Goal: Task Accomplishment & Management: Manage account settings

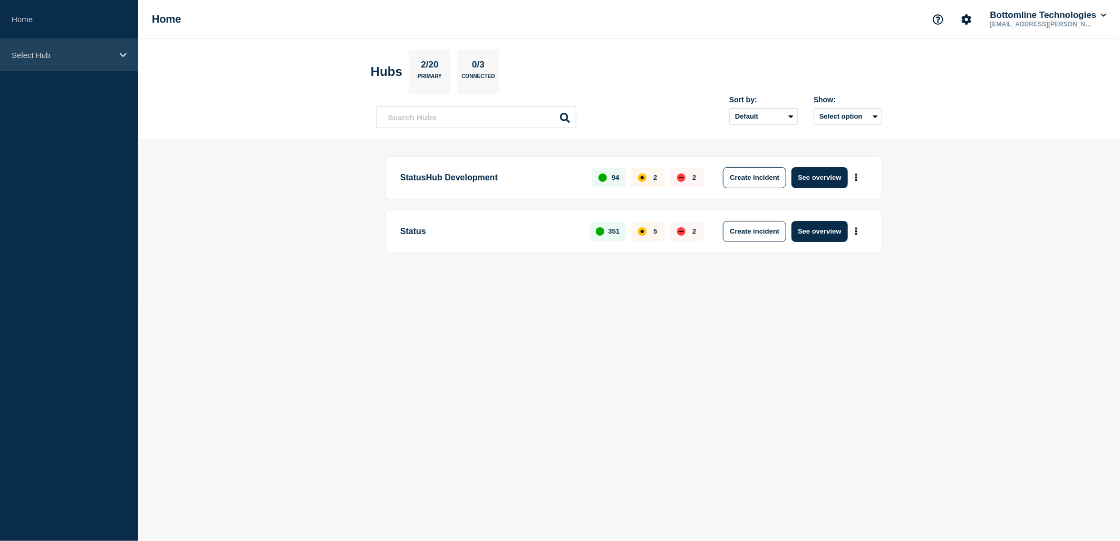
click at [67, 51] on p "Select Hub" at bounding box center [62, 55] width 101 height 9
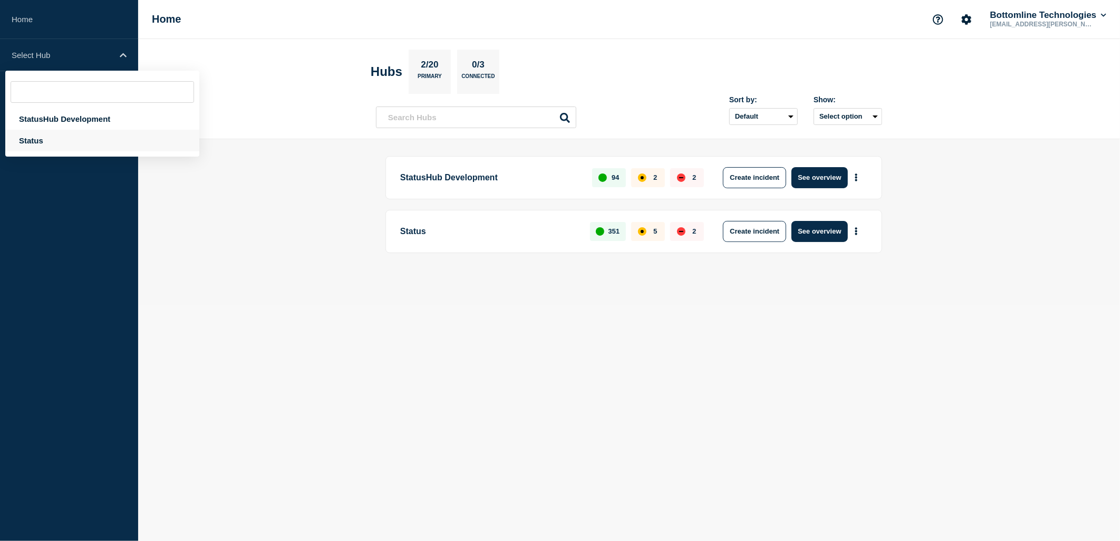
click at [51, 140] on div "Status" at bounding box center [102, 141] width 194 height 22
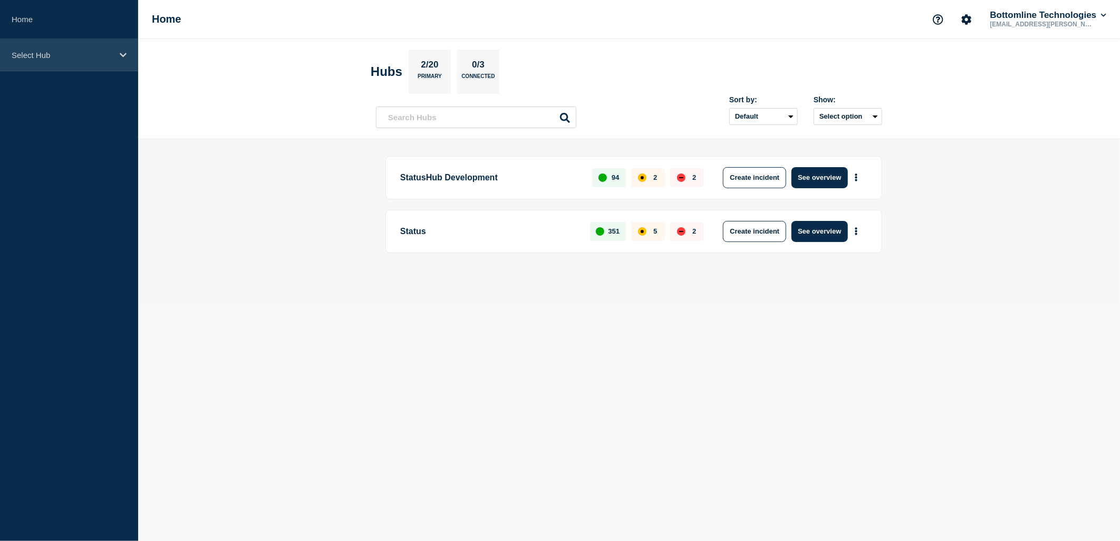
click at [108, 63] on div "Select Hub" at bounding box center [69, 55] width 138 height 32
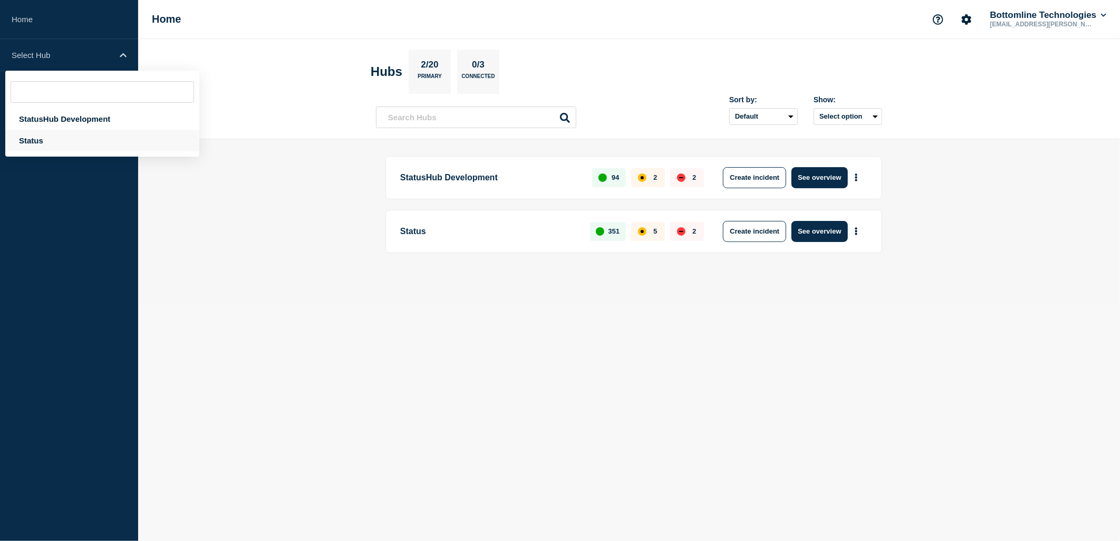
click at [37, 134] on div "Status" at bounding box center [102, 141] width 194 height 22
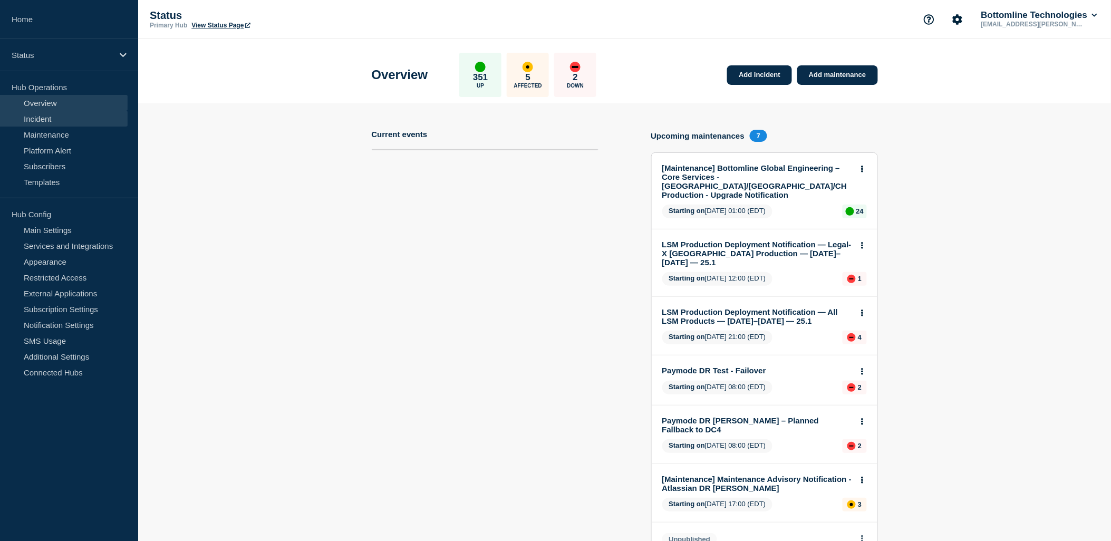
click at [49, 122] on link "Incident" at bounding box center [64, 119] width 128 height 16
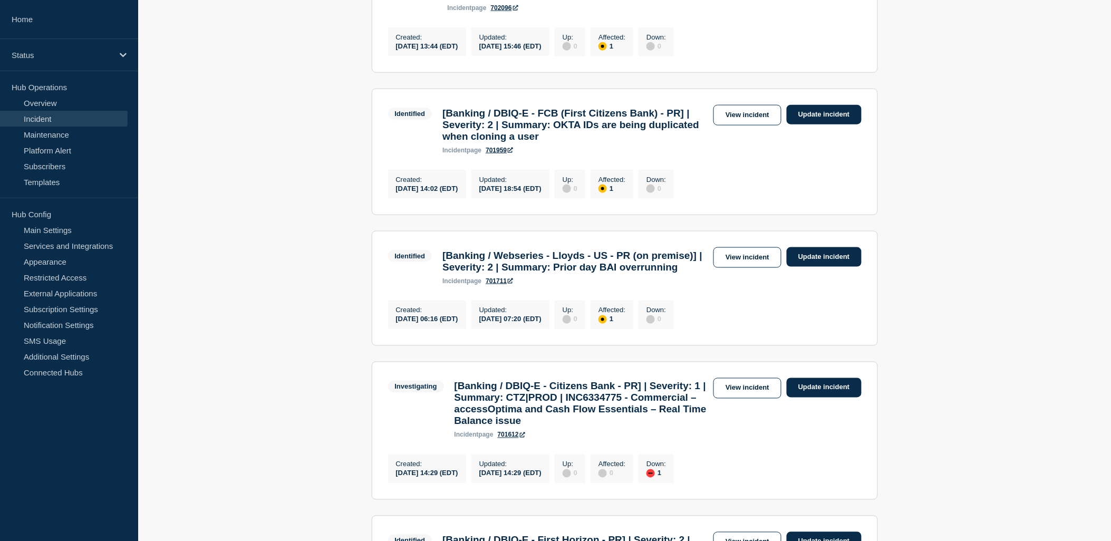
scroll to position [402, 0]
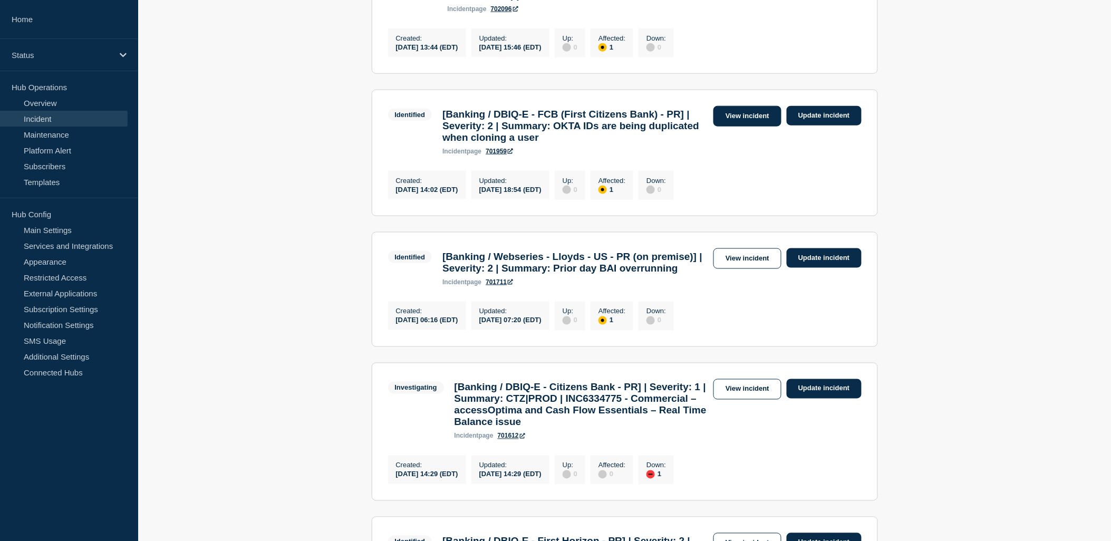
click at [737, 127] on link "View incident" at bounding box center [747, 116] width 68 height 21
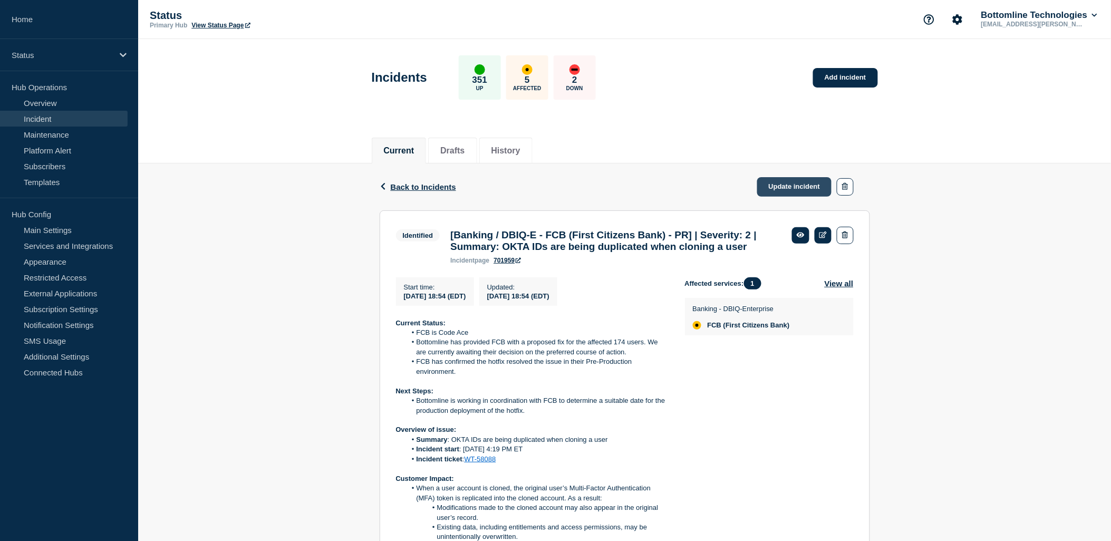
click at [799, 186] on link "Update incident" at bounding box center [794, 187] width 75 height 20
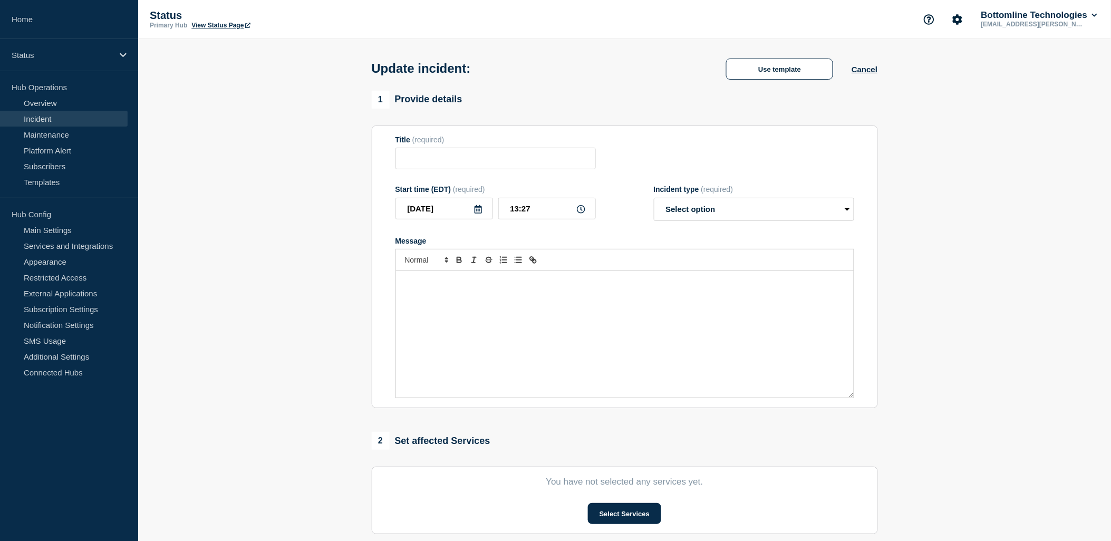
type input "[Banking / DBIQ-E - FCB (First Citizens Bank) - PR] | Severity: 2 | Summary: OK…"
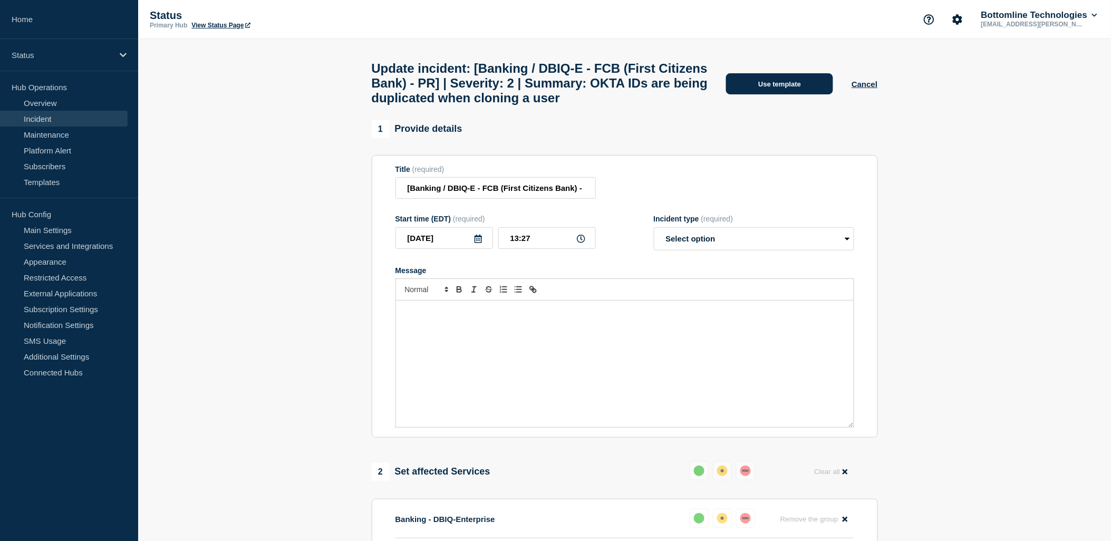
click at [800, 94] on button "Use template" at bounding box center [779, 83] width 107 height 21
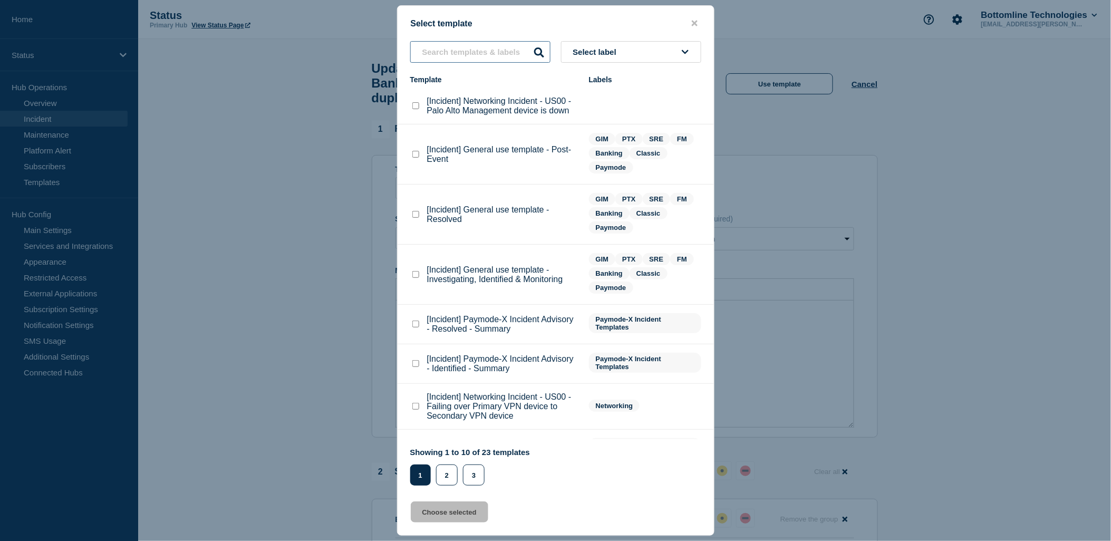
click at [505, 52] on input "text" at bounding box center [480, 52] width 140 height 22
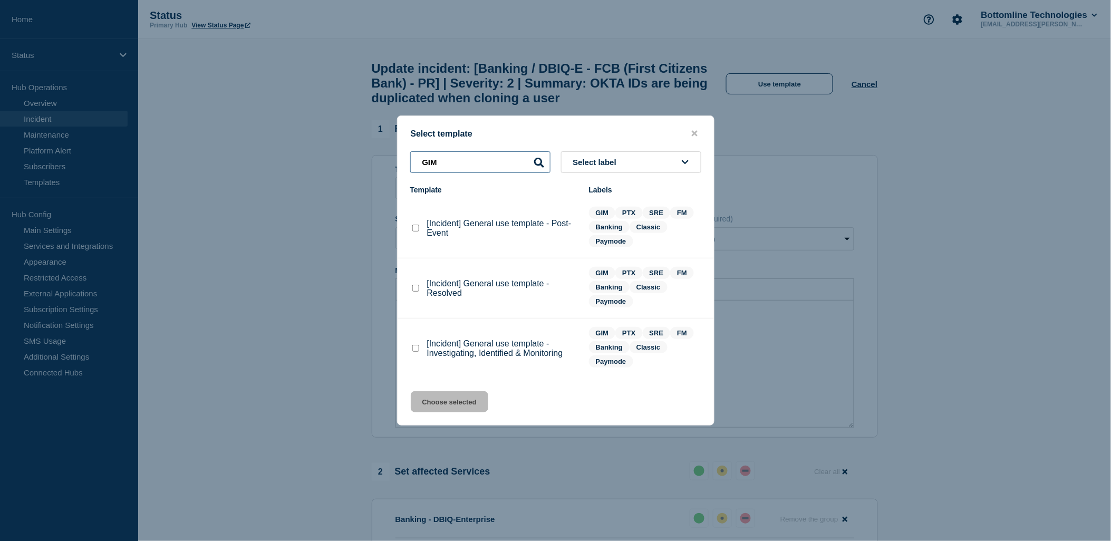
type input "GIM"
click at [416, 286] on checkbox"] "[Incident] General use template - Resolved checkbox" at bounding box center [415, 288] width 7 height 7
checkbox checkbox"] "true"
click at [447, 397] on button "Choose selected" at bounding box center [449, 401] width 77 height 21
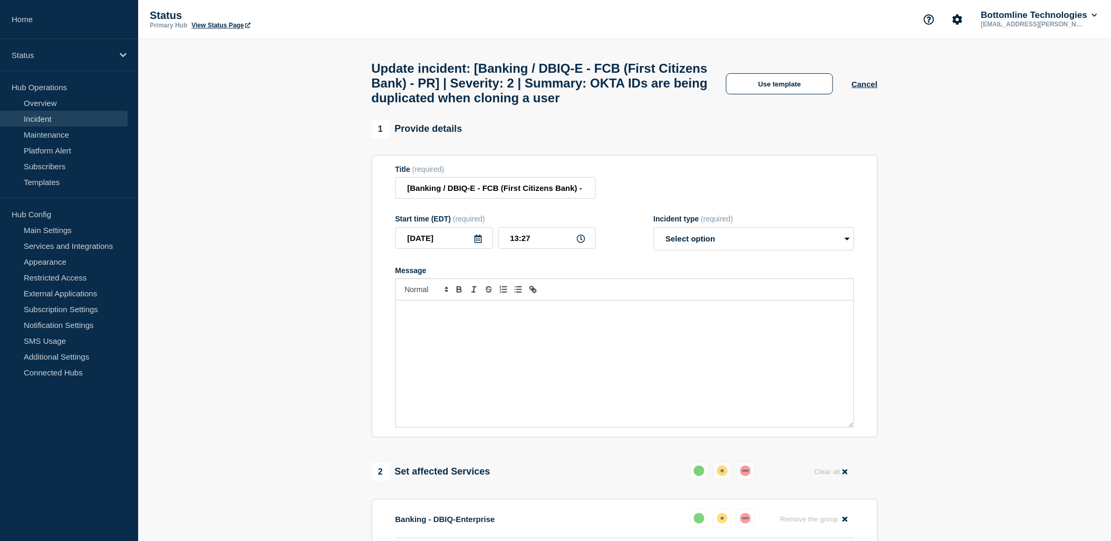
select select "resolved"
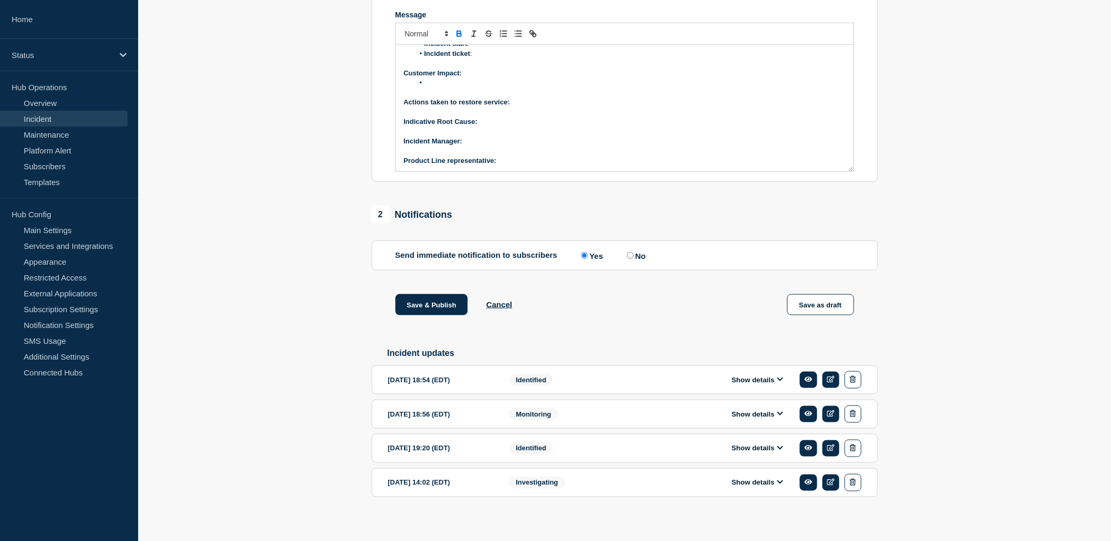
scroll to position [290, 0]
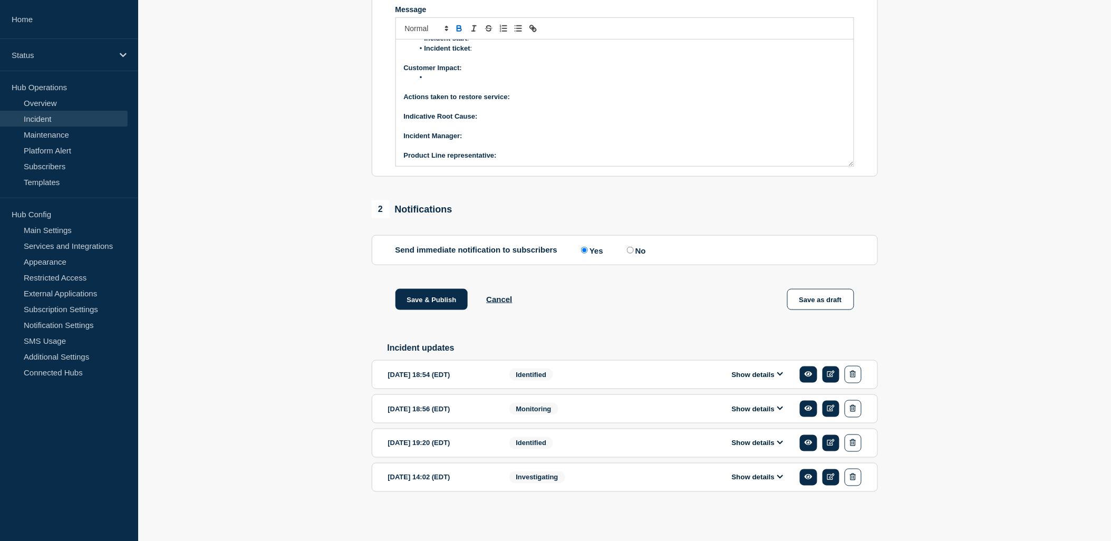
click at [782, 374] on icon at bounding box center [780, 374] width 6 height 7
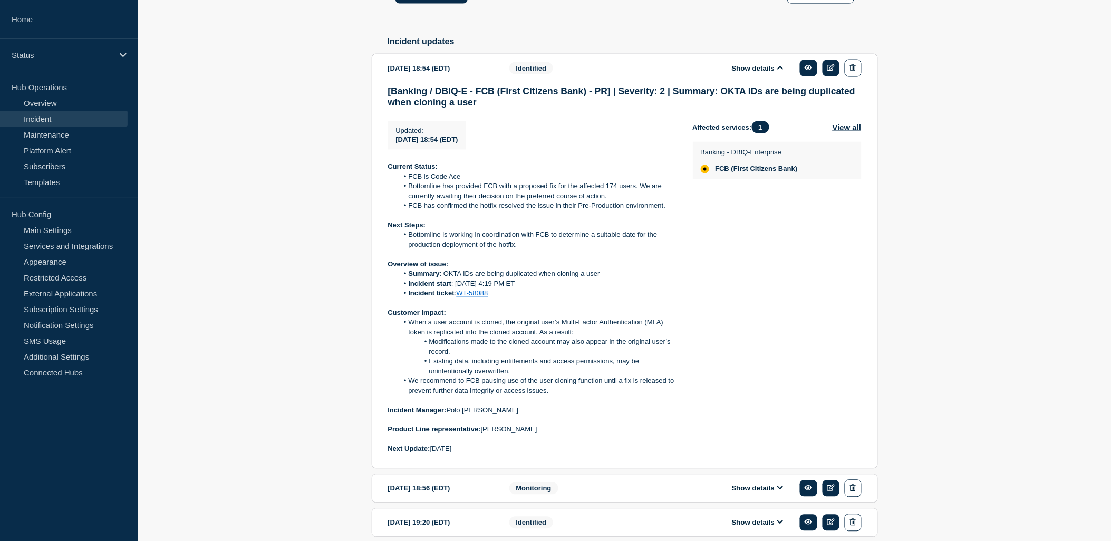
scroll to position [583, 0]
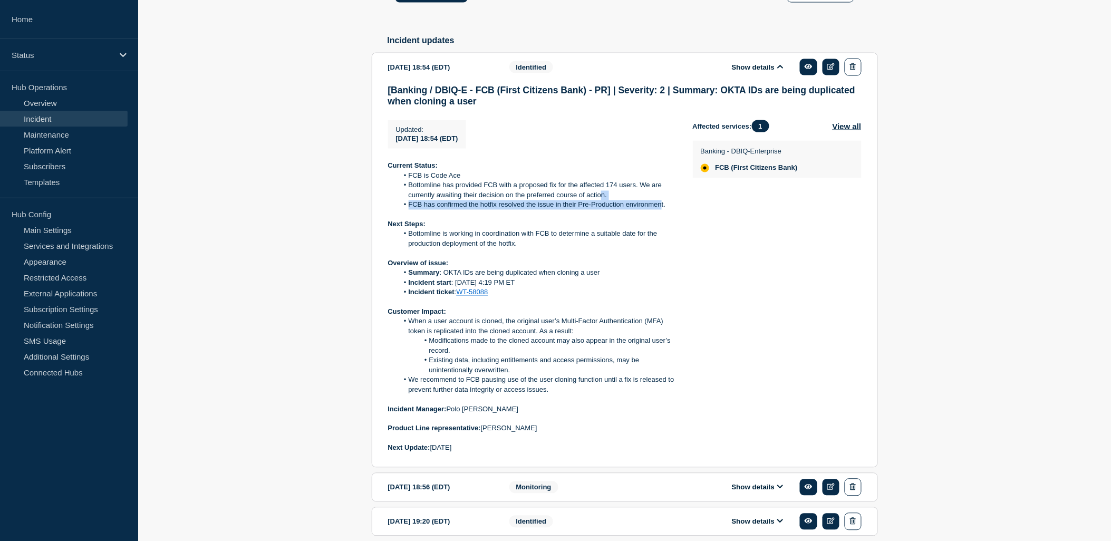
drag, startPoint x: 625, startPoint y: 213, endPoint x: 603, endPoint y: 211, distance: 22.2
click at [603, 210] on ol "FCB is Code Ace Bottomline has provided FCB with a proposed fix for the affecte…" at bounding box center [532, 190] width 288 height 39
drag, startPoint x: 467, startPoint y: 190, endPoint x: 405, endPoint y: 188, distance: 62.2
click at [405, 181] on li "FCB is Code Ace" at bounding box center [537, 175] width 278 height 9
copy li "FCB is Code Ace"
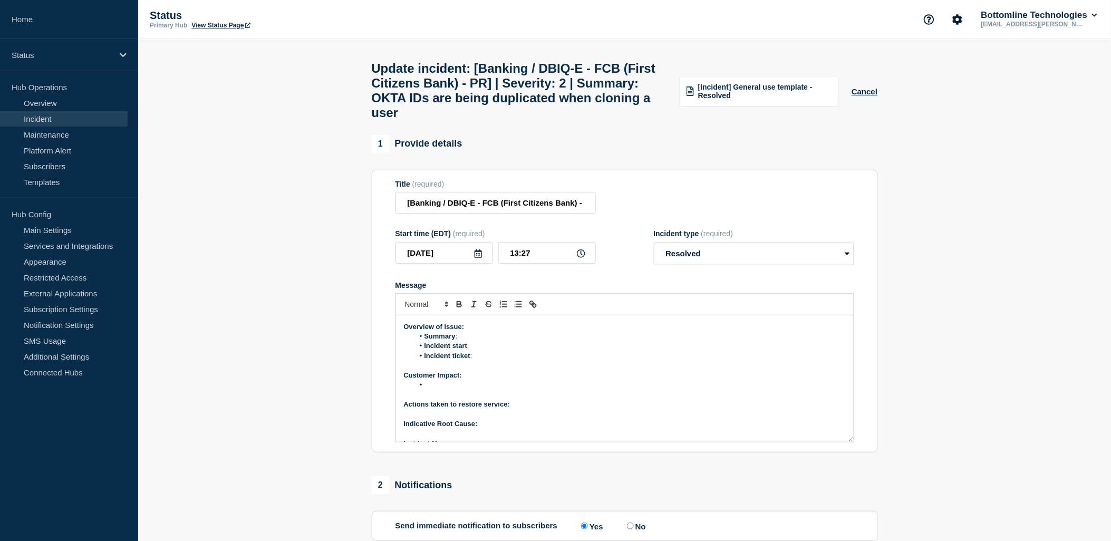
scroll to position [0, 0]
click at [431, 341] on li "Message" at bounding box center [630, 336] width 432 height 9
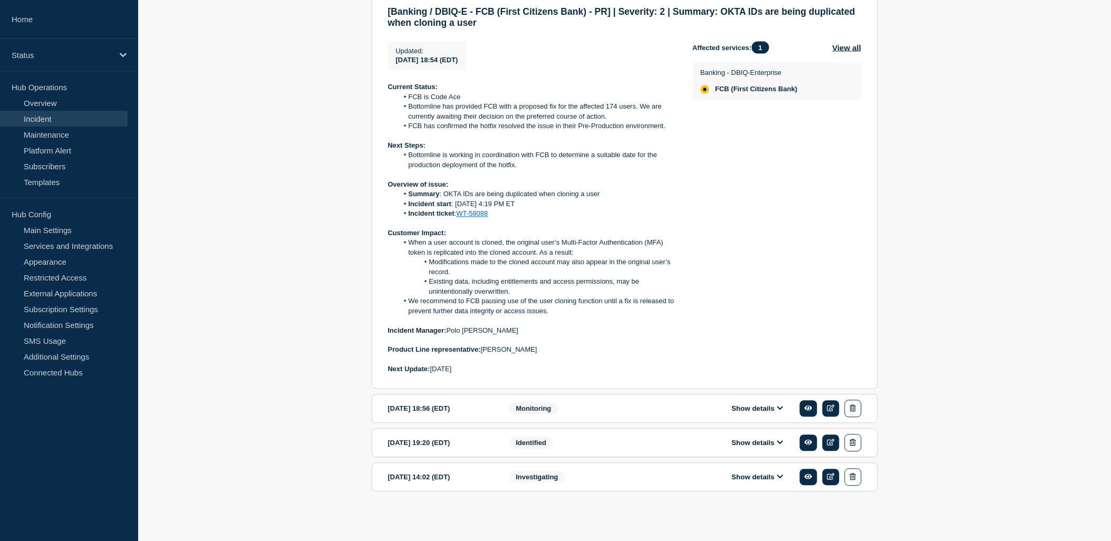
scroll to position [677, 0]
drag, startPoint x: 497, startPoint y: 214, endPoint x: 402, endPoint y: 192, distance: 97.3
click at [402, 192] on ol "Summary : OKTA IDs are being duplicated when cloning a user Incident start : 08…" at bounding box center [532, 204] width 288 height 29
copy ol "Summary : OKTA IDs are being duplicated when cloning a user Incident start : 08…"
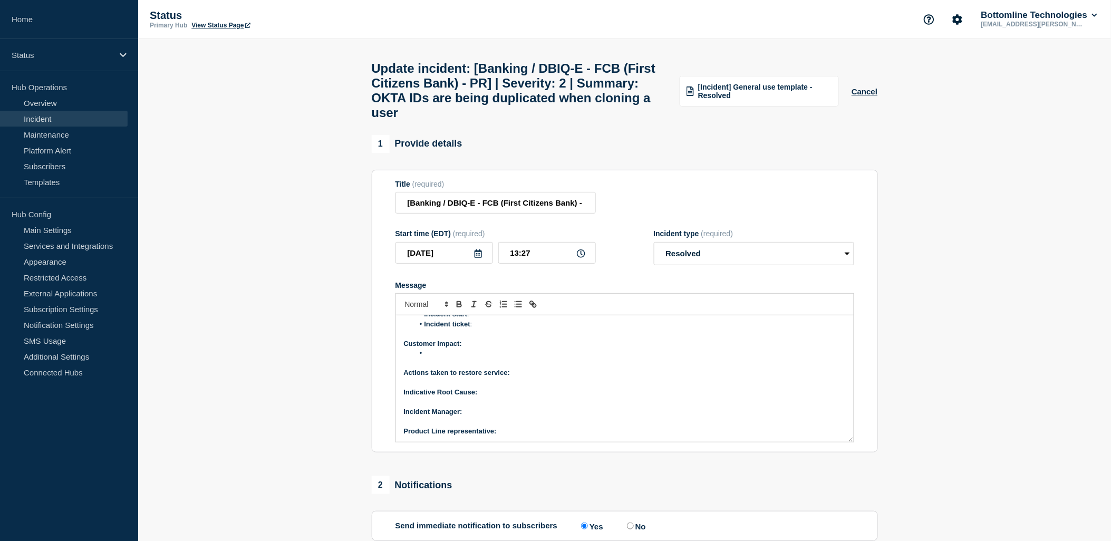
scroll to position [2, 0]
drag, startPoint x: 468, startPoint y: 394, endPoint x: 420, endPoint y: 375, distance: 50.9
click at [420, 375] on ol "Summary : Incident start : Incident ticket :" at bounding box center [625, 372] width 442 height 29
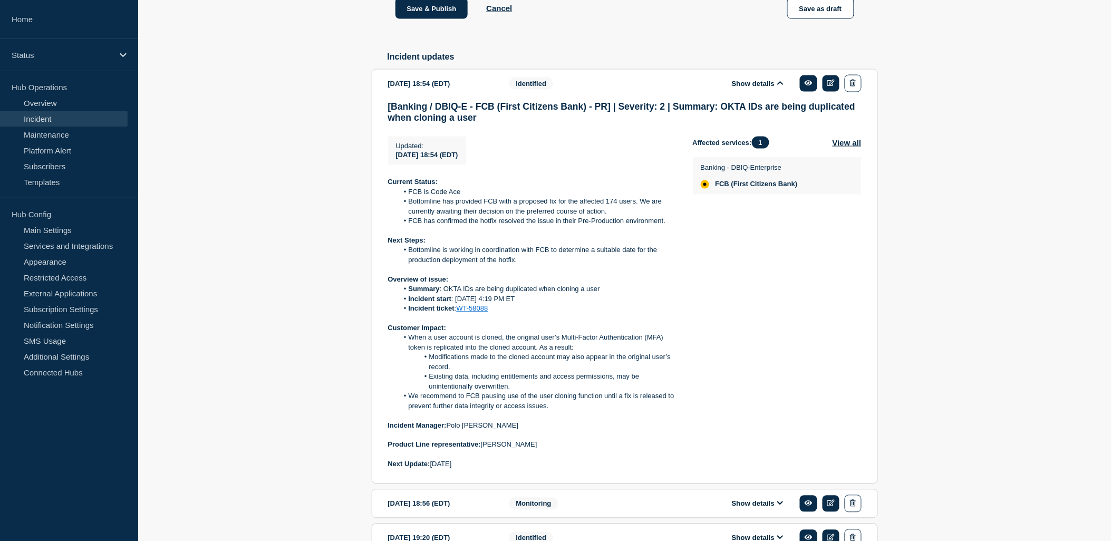
scroll to position [644, 0]
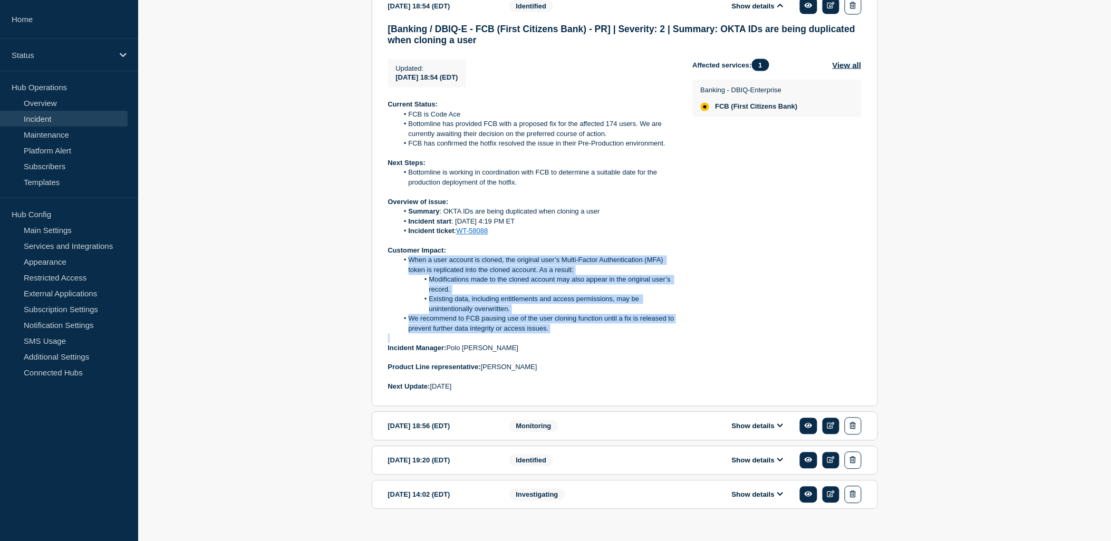
drag, startPoint x: 551, startPoint y: 348, endPoint x: 403, endPoint y: 277, distance: 164.8
click at [403, 277] on div "Current Status: FCB is Code Ace Bottomline has provided FCB with a proposed fix…" at bounding box center [532, 246] width 288 height 292
copy ol "When a user account is cloned, the original user’s Multi-Factor Authentication …"
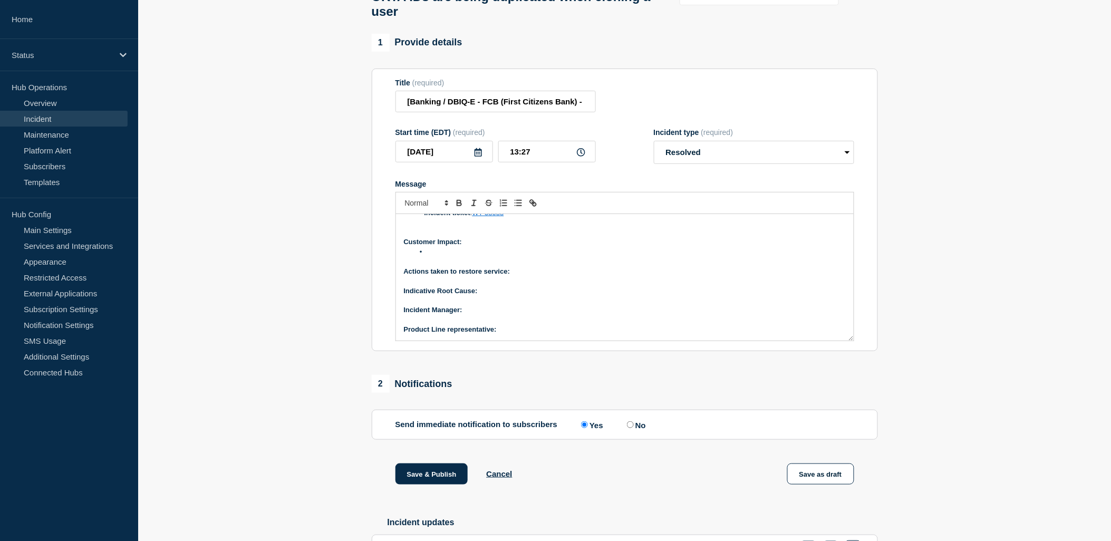
scroll to position [0, 0]
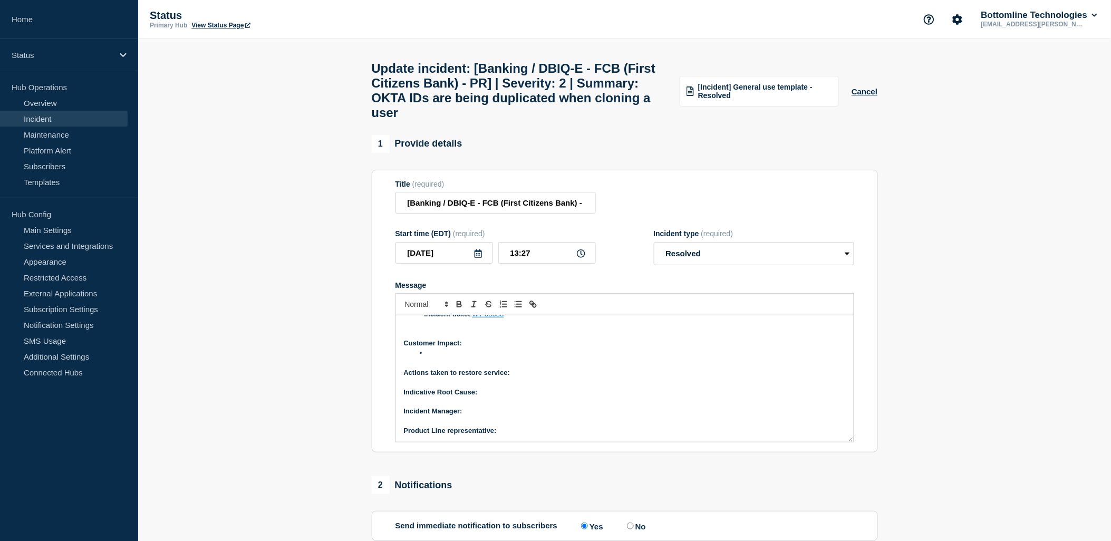
click at [445, 358] on li "Message" at bounding box center [630, 352] width 432 height 9
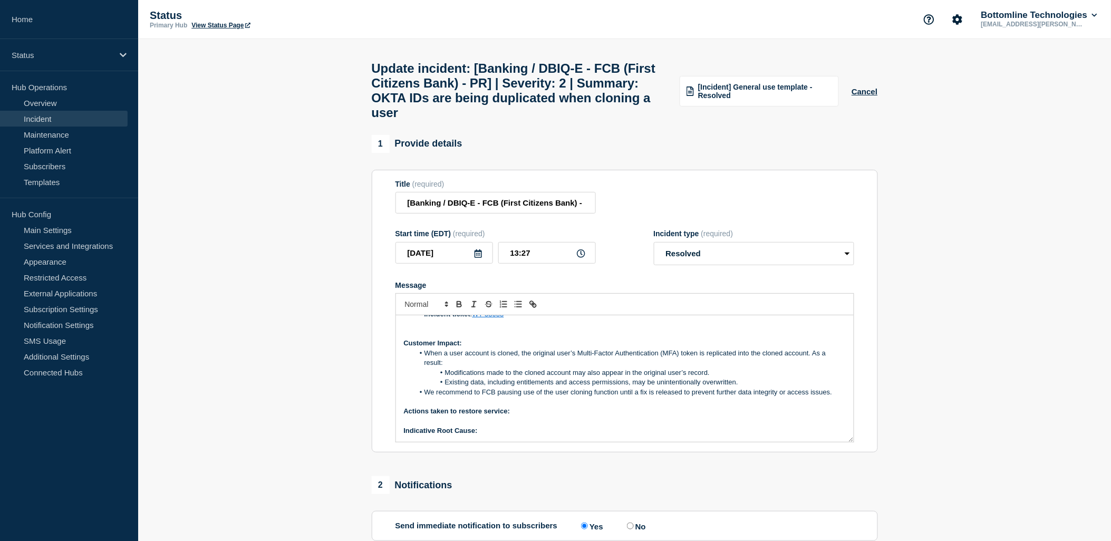
click at [513, 445] on p "Message" at bounding box center [625, 440] width 442 height 9
click at [510, 435] on p "Indicative Root Cause:" at bounding box center [625, 430] width 442 height 9
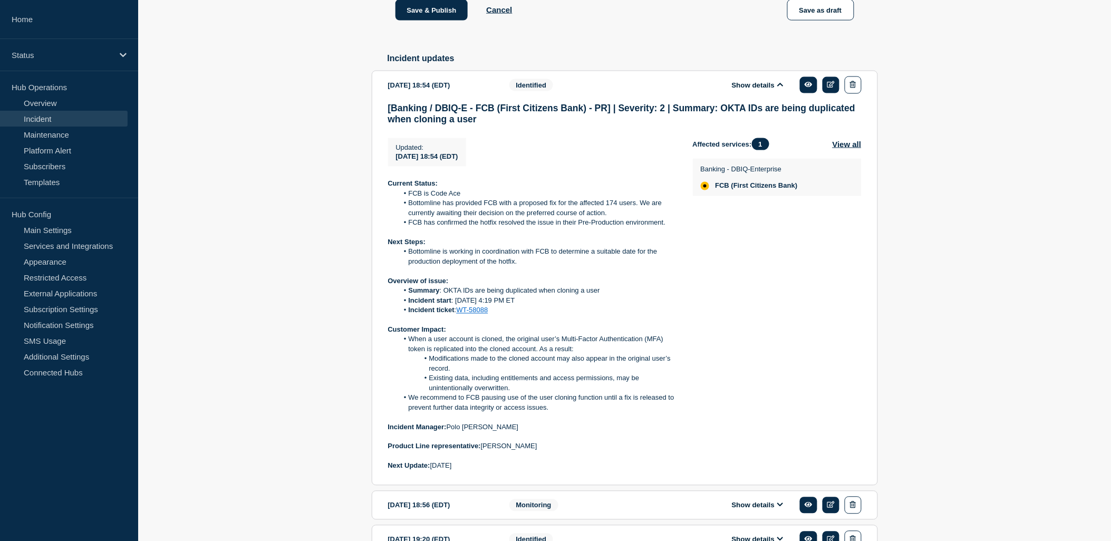
scroll to position [586, 0]
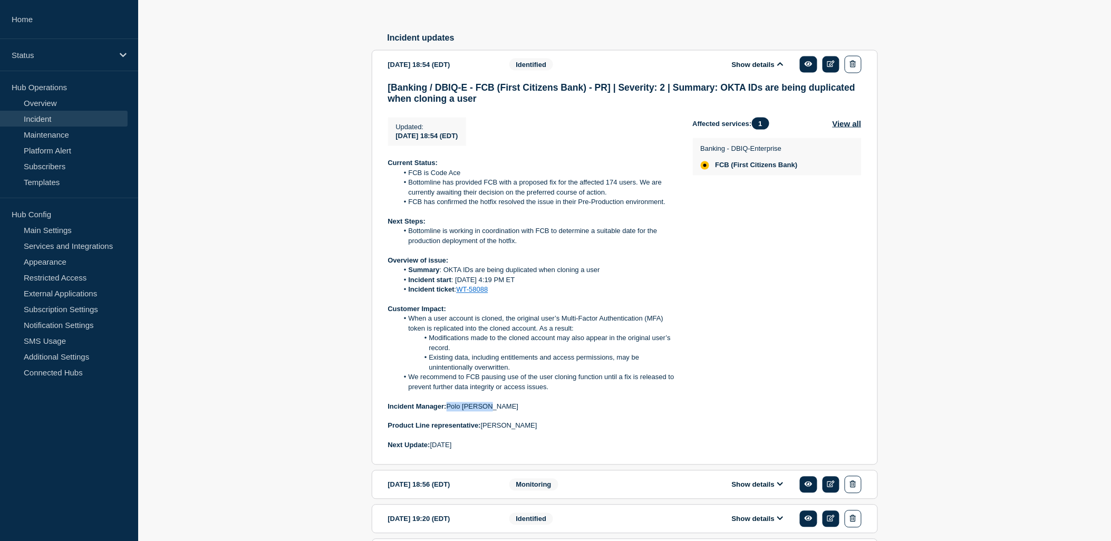
drag, startPoint x: 496, startPoint y: 420, endPoint x: 447, endPoint y: 422, distance: 48.5
click at [447, 412] on p "Incident Manager: Polo Maramba" at bounding box center [532, 406] width 288 height 9
click at [531, 418] on div "Current Status: FCB is Code Ace Bottomline has provided FCB with a proposed fix…" at bounding box center [532, 305] width 288 height 292
drag, startPoint x: 530, startPoint y: 418, endPoint x: 498, endPoint y: 428, distance: 34.3
click at [499, 412] on p "Incident Manager: Polo Maramba" at bounding box center [532, 406] width 288 height 9
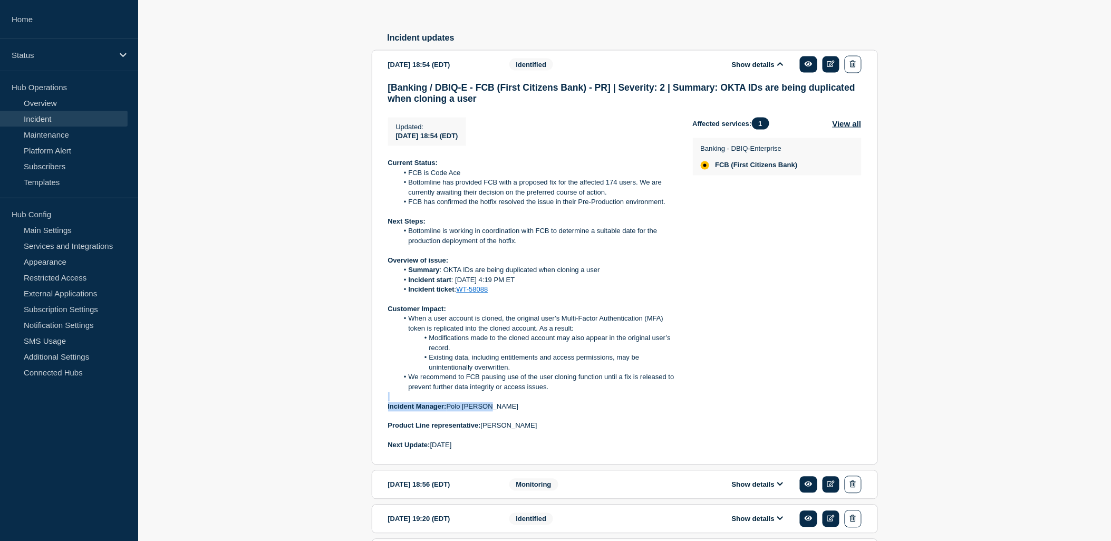
click at [498, 412] on p "Incident Manager: Polo Maramba" at bounding box center [532, 406] width 288 height 9
drag, startPoint x: 492, startPoint y: 422, endPoint x: 450, endPoint y: 419, distance: 42.3
click at [450, 412] on p "Incident Manager: Polo Maramba" at bounding box center [532, 406] width 288 height 9
copy p "Polo Maramba"
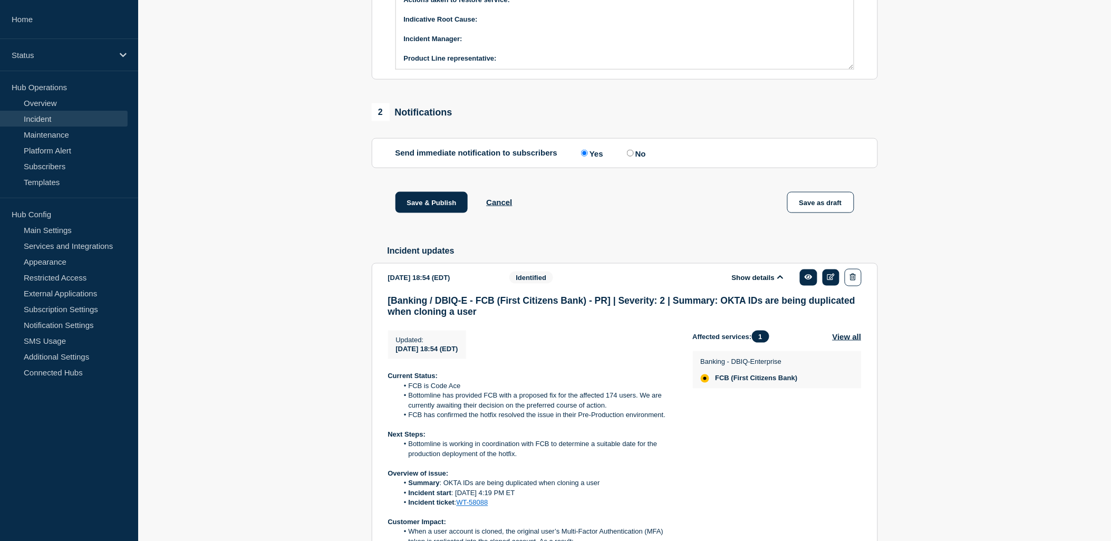
scroll to position [234, 0]
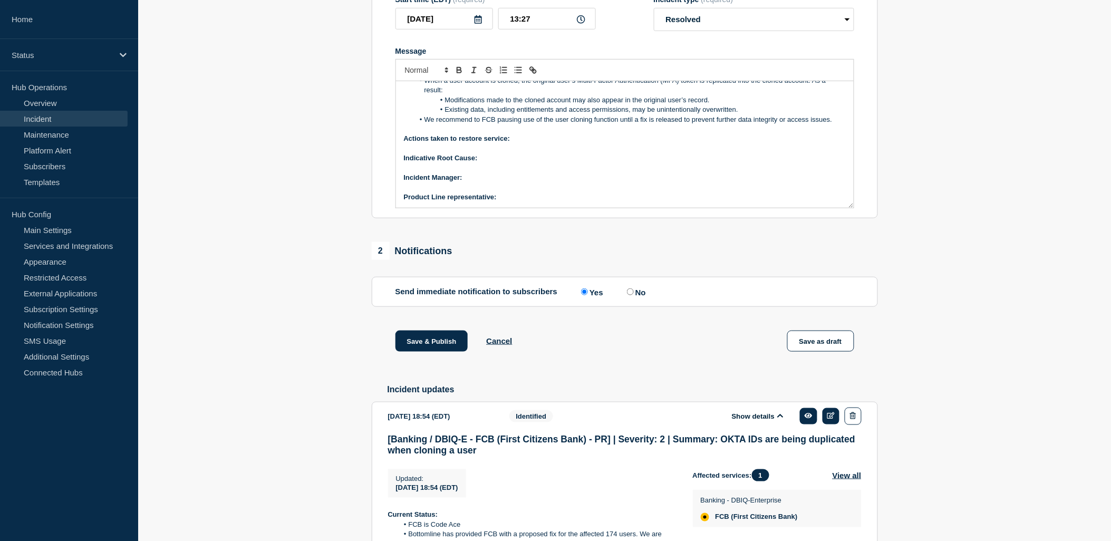
click at [499, 163] on p "Indicative Root Cause:" at bounding box center [625, 157] width 442 height 9
click at [486, 182] on p "﻿Incident Manager:" at bounding box center [625, 177] width 442 height 9
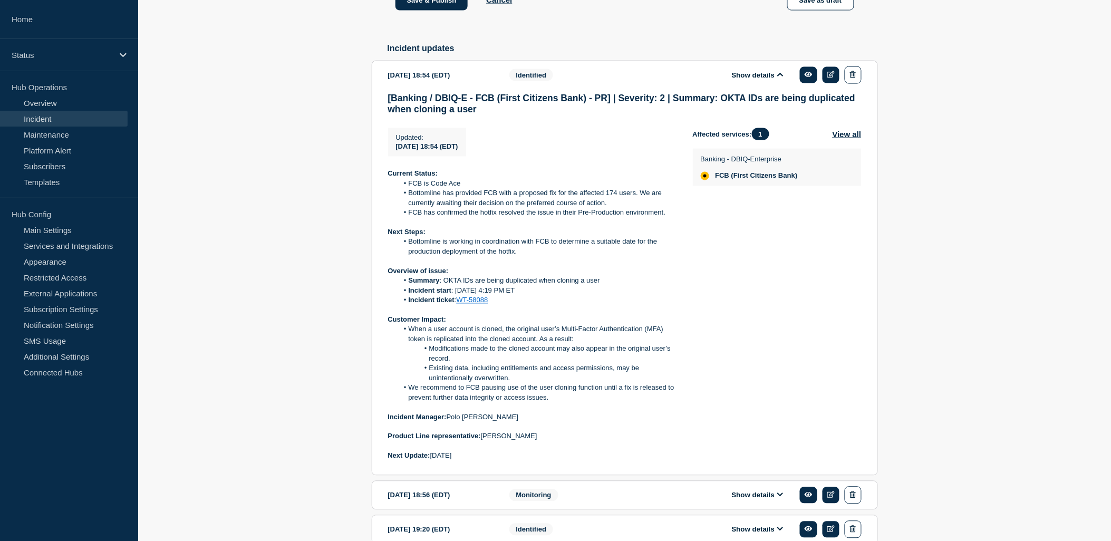
scroll to position [677, 0]
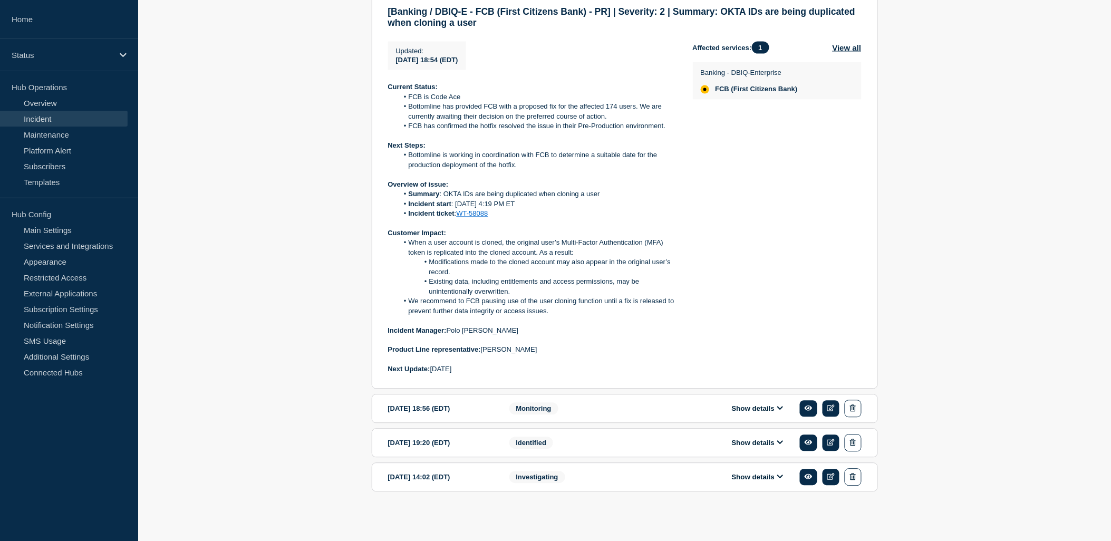
drag, startPoint x: 510, startPoint y: 348, endPoint x: 481, endPoint y: 349, distance: 28.5
click at [481, 349] on p "Product Line representative: Brian McAllister" at bounding box center [532, 349] width 288 height 9
click at [539, 351] on p "Product Line representative: Brian McAllister" at bounding box center [532, 349] width 288 height 9
click at [545, 355] on p at bounding box center [532, 359] width 288 height 9
drag, startPoint x: 542, startPoint y: 351, endPoint x: 486, endPoint y: 351, distance: 56.4
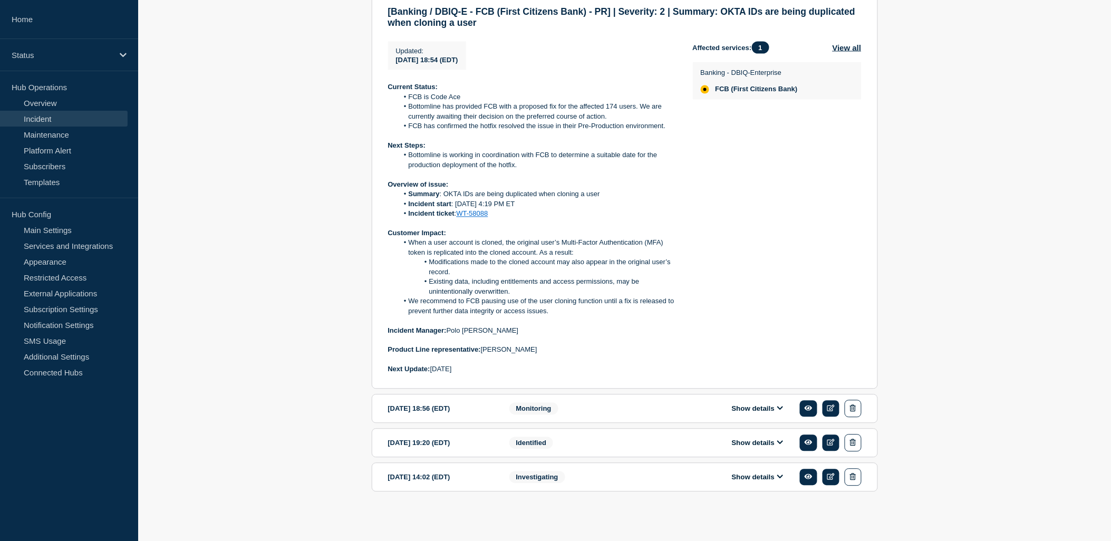
click at [486, 351] on p "Product Line representative: Brian McAllister" at bounding box center [532, 349] width 288 height 9
copy p "rian McAllister"
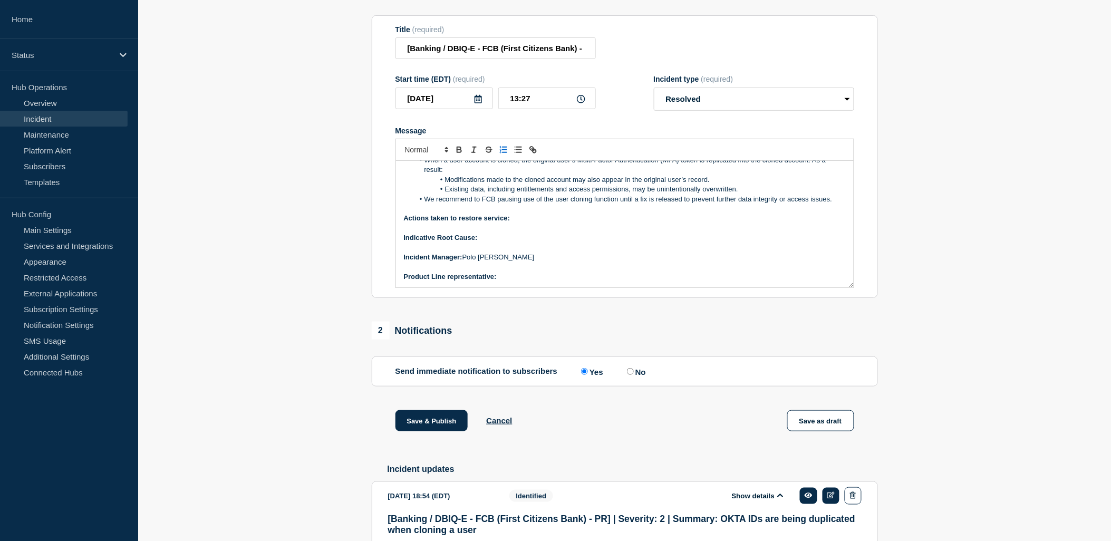
scroll to position [33, 0]
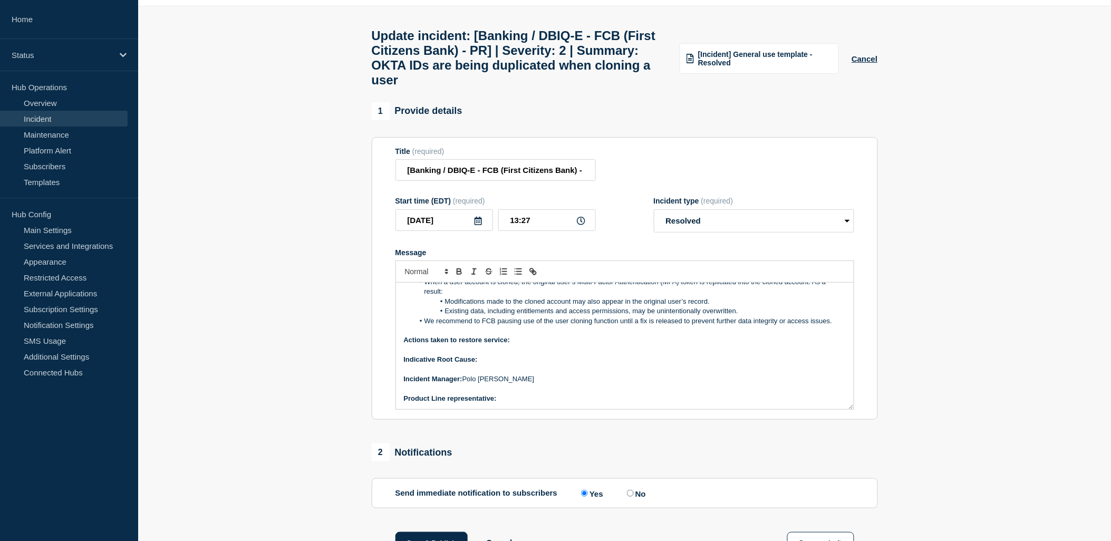
click at [507, 374] on p "Message" at bounding box center [625, 369] width 442 height 9
click at [509, 374] on p "Message" at bounding box center [625, 369] width 442 height 9
drag, startPoint x: 521, startPoint y: 404, endPoint x: 526, endPoint y: 415, distance: 12.0
click at [522, 406] on div "Current Status: FCB is Code Ace Overview of issue: Summary : OKTA IDs are being…" at bounding box center [625, 346] width 458 height 127
click at [522, 403] on p "Product Line representative:" at bounding box center [625, 398] width 442 height 9
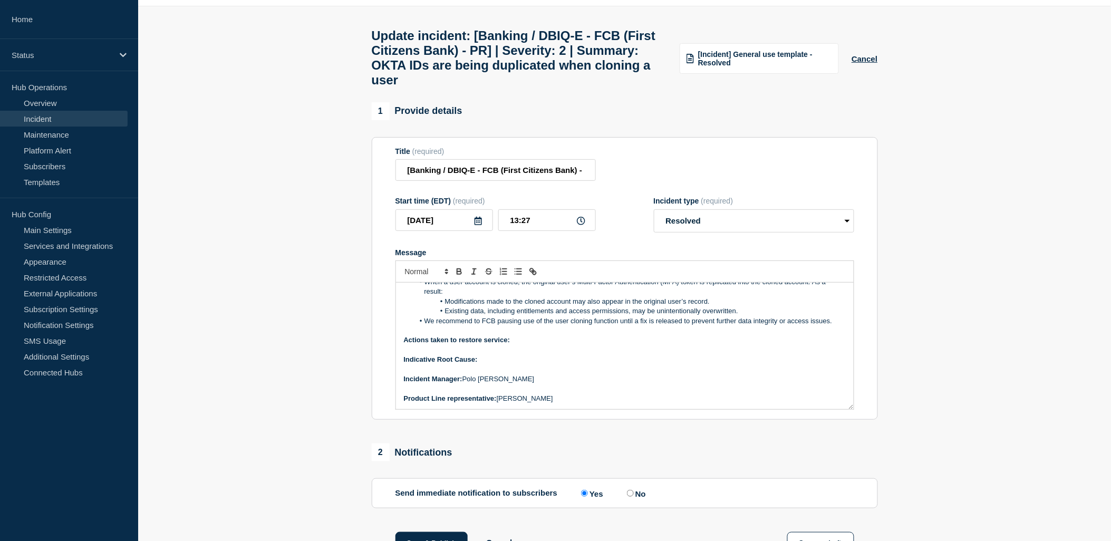
click at [499, 364] on p "Indicative Root Cause:" at bounding box center [625, 359] width 442 height 9
drag, startPoint x: 482, startPoint y: 372, endPoint x: 493, endPoint y: 372, distance: 11.1
click at [493, 363] on strong "Indicative Root Cause: TBD" at bounding box center [449, 359] width 90 height 8
click at [460, 274] on icon "Toggle bold text" at bounding box center [459, 273] width 4 height 3
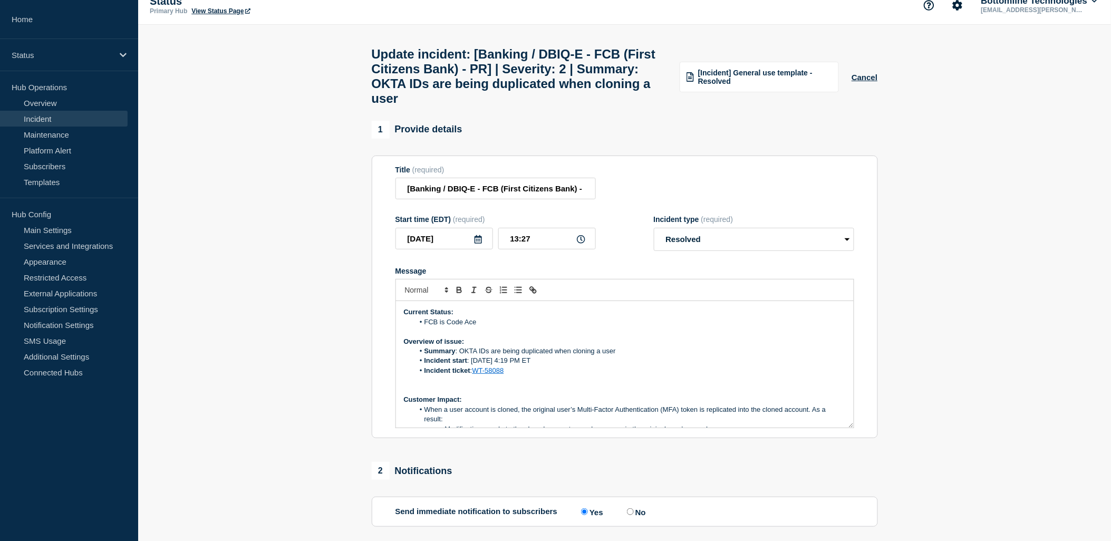
scroll to position [0, 0]
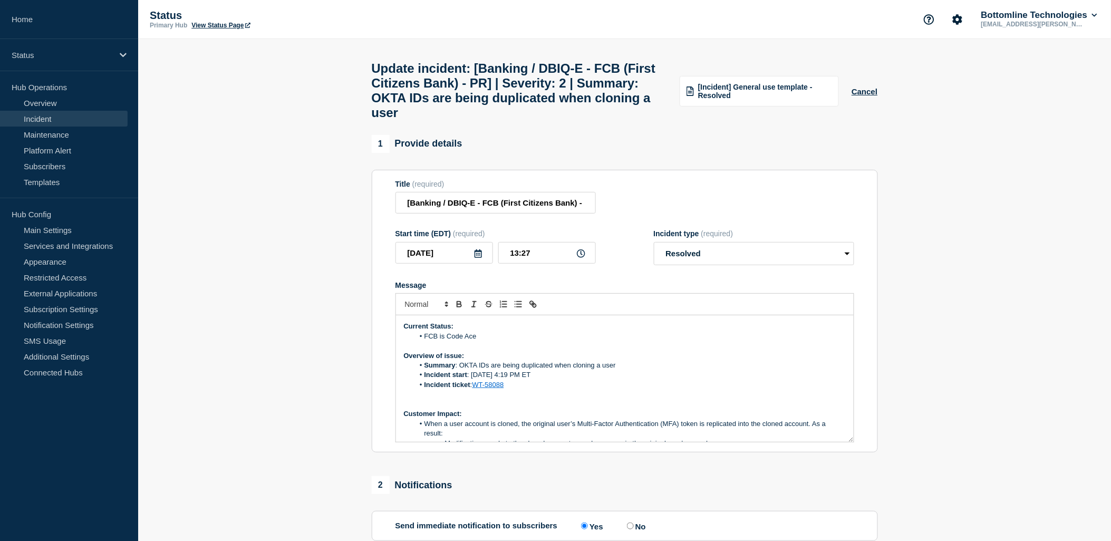
click at [492, 341] on li "FCB is Code Ace" at bounding box center [630, 336] width 432 height 9
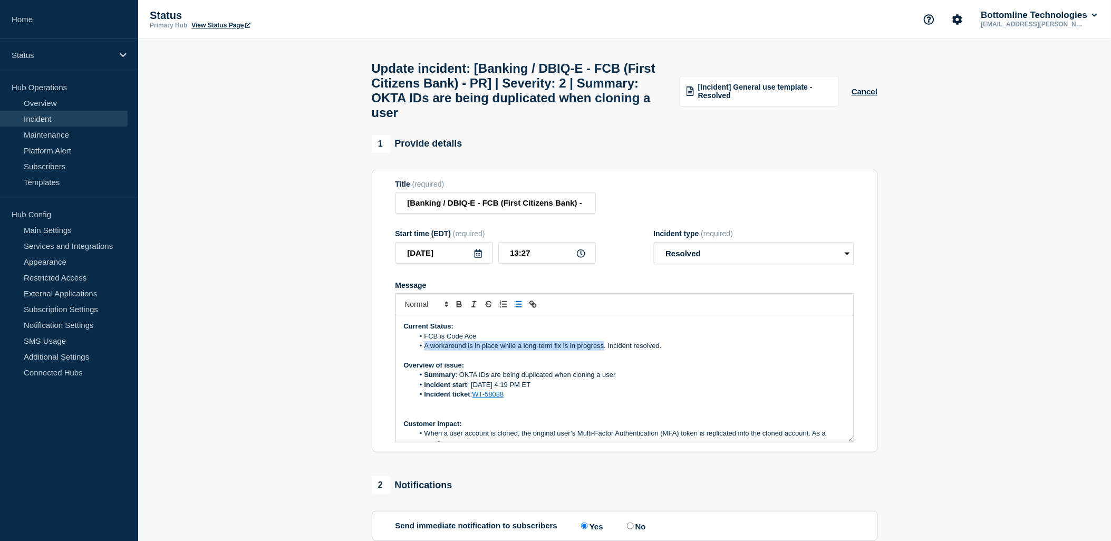
drag, startPoint x: 604, startPoint y: 360, endPoint x: 426, endPoint y: 355, distance: 178.2
click at [426, 351] on li "A workaround is in place while a long-term fix is in progress. Incident resolve…" at bounding box center [630, 345] width 432 height 9
copy li "A workaround is in place while a long-term fix is in progress"
drag, startPoint x: 743, startPoint y: 379, endPoint x: 735, endPoint y: 371, distance: 11.2
click at [742, 370] on p "Overview of issue:" at bounding box center [625, 365] width 442 height 9
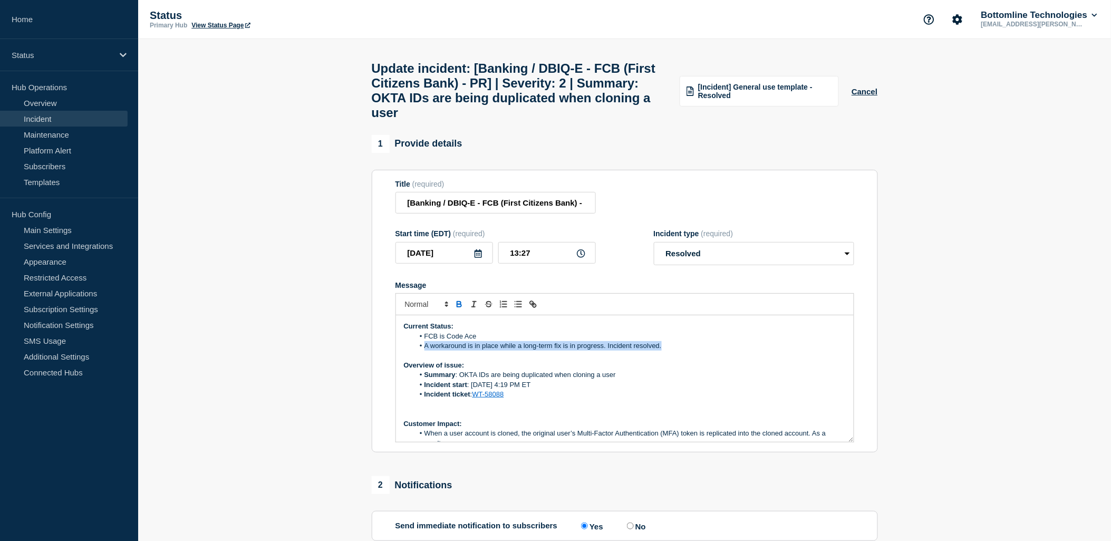
drag, startPoint x: 496, startPoint y: 336, endPoint x: 426, endPoint y: 357, distance: 73.1
click at [425, 351] on li "A workaround is in place while a long-term fix is in progress. Incident resolve…" at bounding box center [630, 345] width 432 height 9
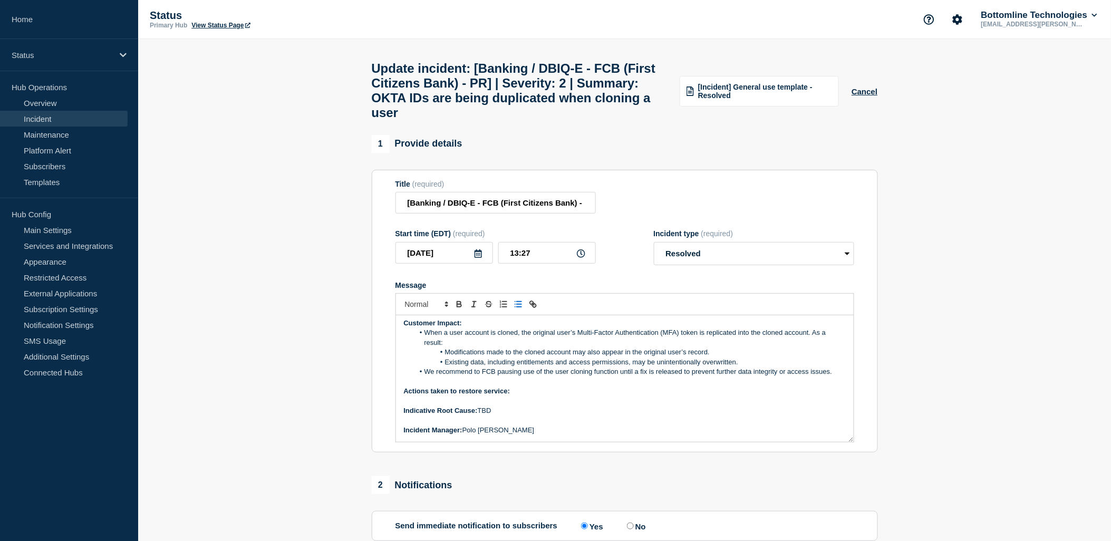
scroll to position [119, 0]
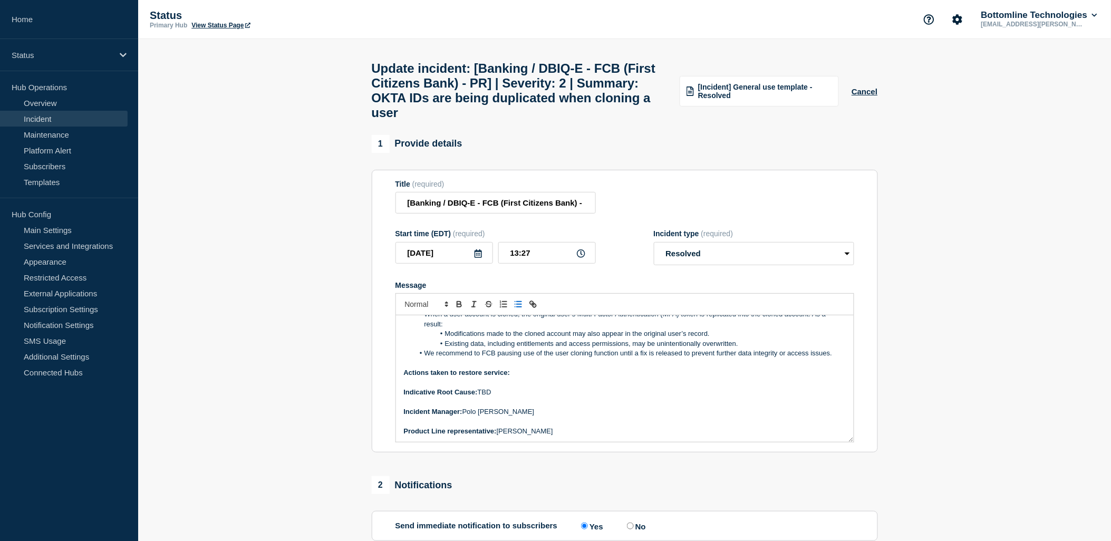
click at [534, 377] on p "Actions taken to restore service:" at bounding box center [625, 372] width 442 height 9
click at [518, 309] on icon "Toggle bulleted list" at bounding box center [517, 303] width 9 height 9
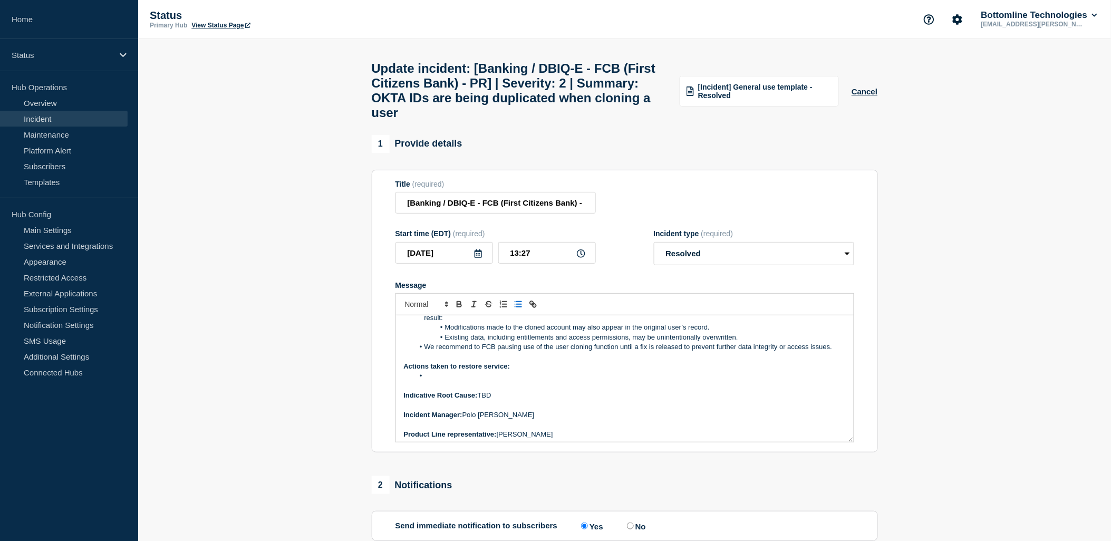
scroll to position [129, 0]
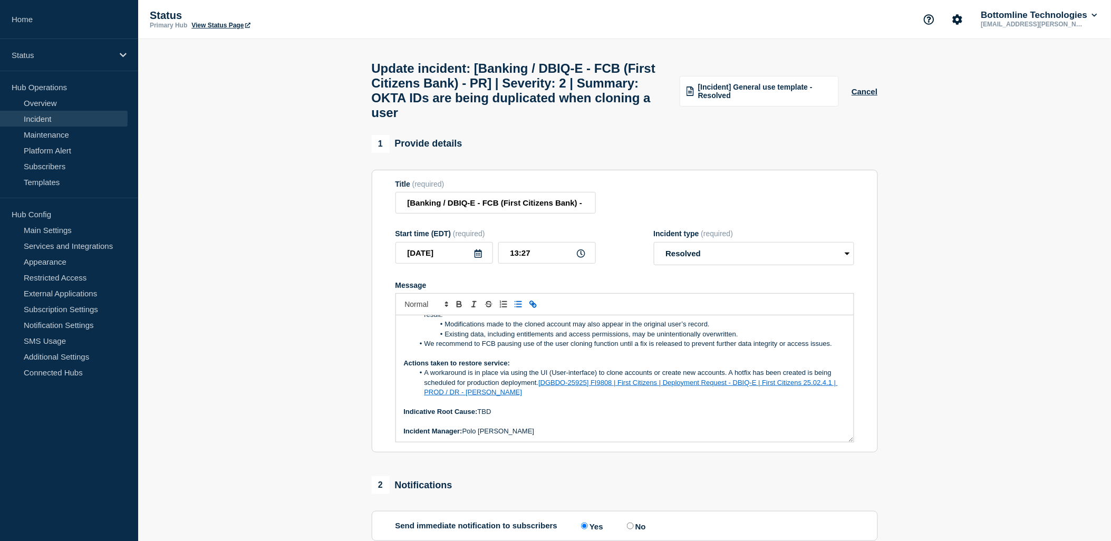
click at [479, 396] on link "[DGBDO-25925] FI9808 | First Citizens | Deployment Request - DBIQ-E | First Cit…" at bounding box center [630, 387] width 413 height 17
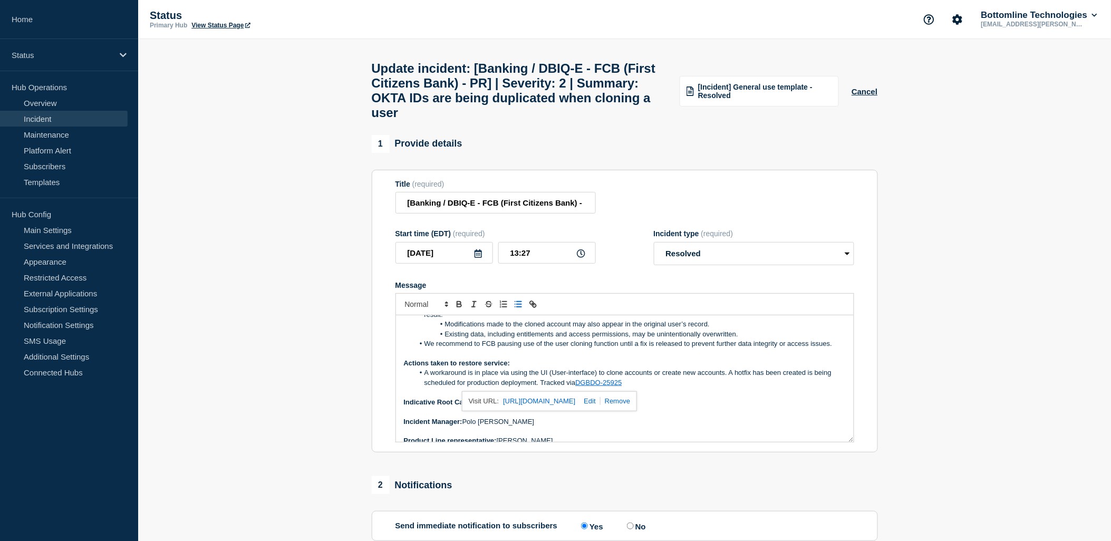
click at [576, 387] on li "A workaround is in place via using the UI (User-interface) to clone accounts or…" at bounding box center [630, 378] width 432 height 20
click at [642, 397] on p "Message" at bounding box center [625, 391] width 442 height 9
click at [628, 387] on li "A workaround is in place via using the UI (User-interface) to clone accounts or…" at bounding box center [630, 378] width 432 height 20
click at [584, 416] on p "Message" at bounding box center [625, 411] width 442 height 9
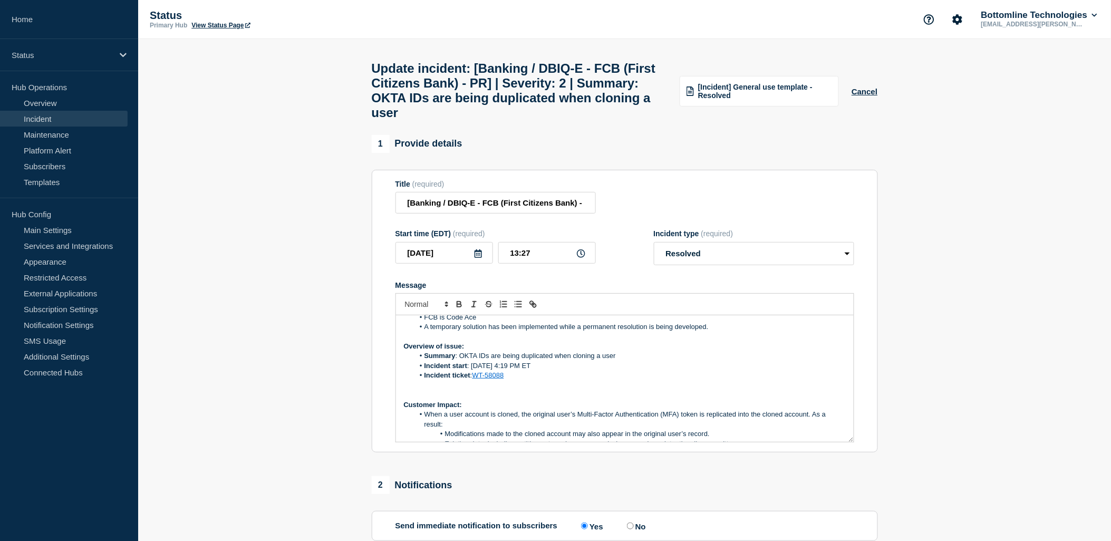
scroll to position [0, 0]
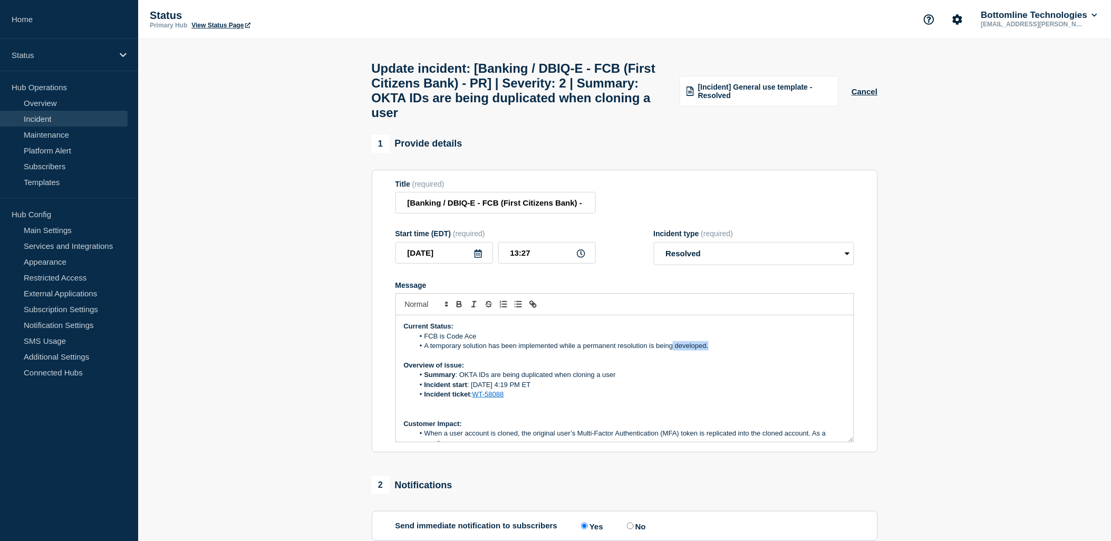
drag, startPoint x: 715, startPoint y: 360, endPoint x: 673, endPoint y: 361, distance: 41.7
click at [673, 351] on li "A temporary solution has been implemented while a permanent resolution is being…" at bounding box center [630, 345] width 432 height 9
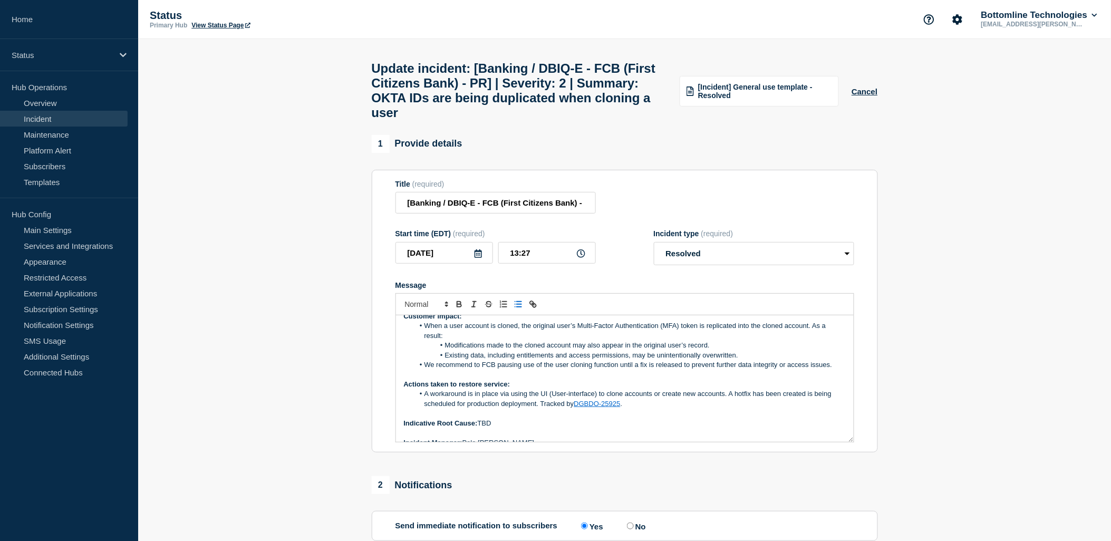
scroll to position [117, 0]
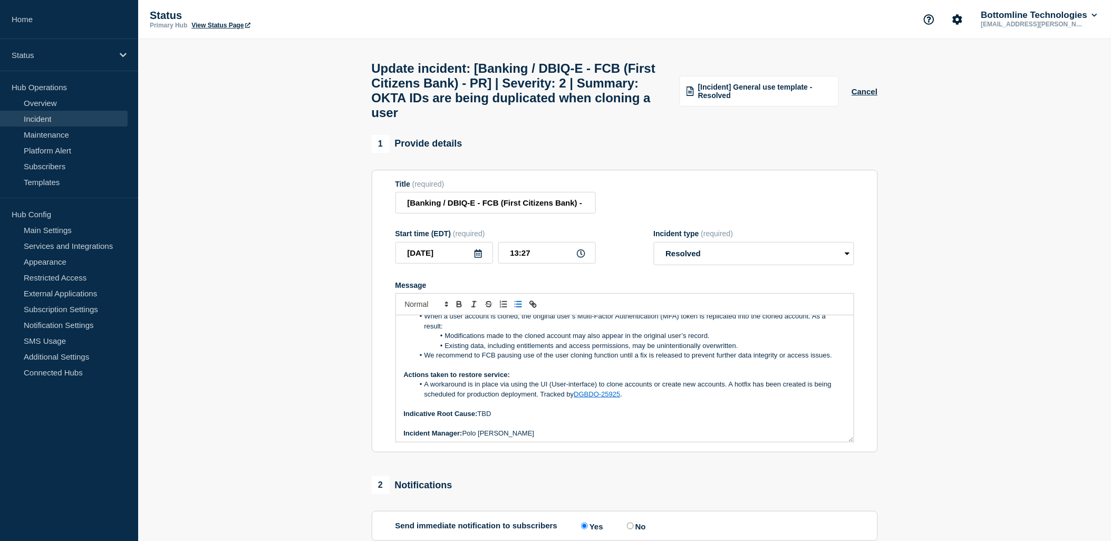
click at [652, 398] on li "A workaround is in place via using the UI (User-interface) to clone accounts or…" at bounding box center [630, 390] width 432 height 20
drag, startPoint x: 702, startPoint y: 398, endPoint x: 491, endPoint y: 412, distance: 211.4
click at [502, 399] on li "A workaround is in place via using the UI (User-interface) to clone or create n…" at bounding box center [630, 390] width 432 height 20
drag, startPoint x: 491, startPoint y: 412, endPoint x: 431, endPoint y: 410, distance: 60.2
click at [431, 399] on li "A workaround is in place via using the UI (User-interface) to clone or create n…" at bounding box center [630, 390] width 432 height 20
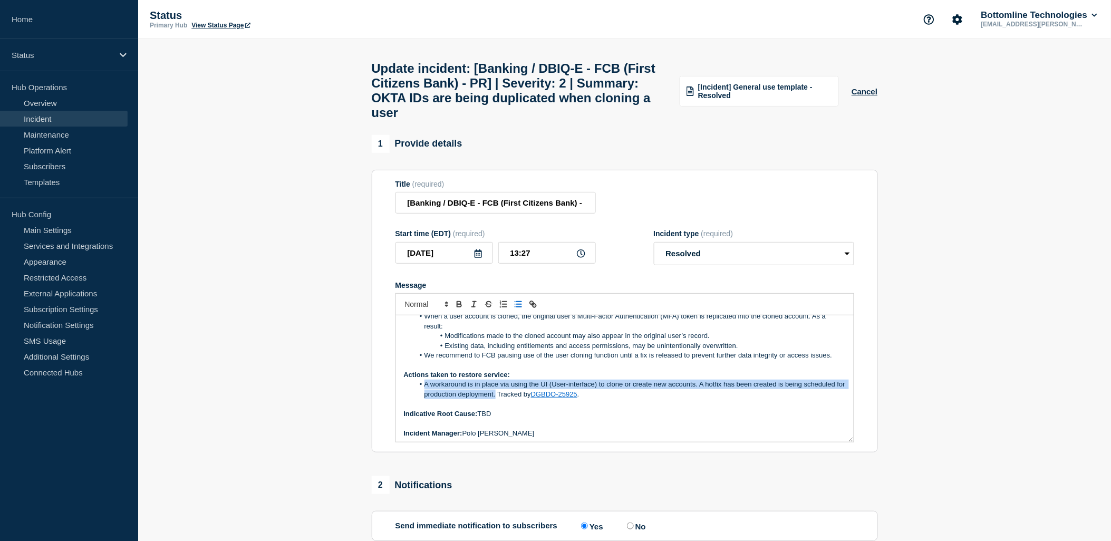
drag, startPoint x: 424, startPoint y: 396, endPoint x: 505, endPoint y: 409, distance: 81.6
click at [505, 399] on li "A workaround is in place via using the UI (User-interface) to clone or create n…" at bounding box center [630, 390] width 432 height 20
copy li "A workaround is in place via using the UI (User-interface) to clone or create n…"
click at [559, 409] on p "Message" at bounding box center [625, 403] width 442 height 9
drag, startPoint x: 505, startPoint y: 405, endPoint x: 425, endPoint y: 398, distance: 80.5
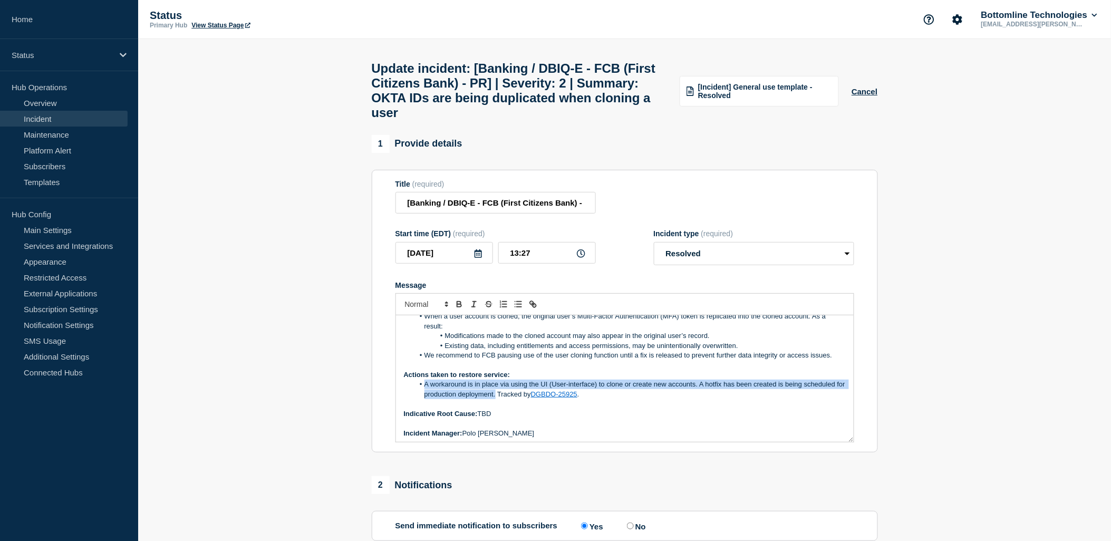
click at [424, 396] on li "A workaround is in place via using the UI (User-interface) to clone or create n…" at bounding box center [630, 390] width 432 height 20
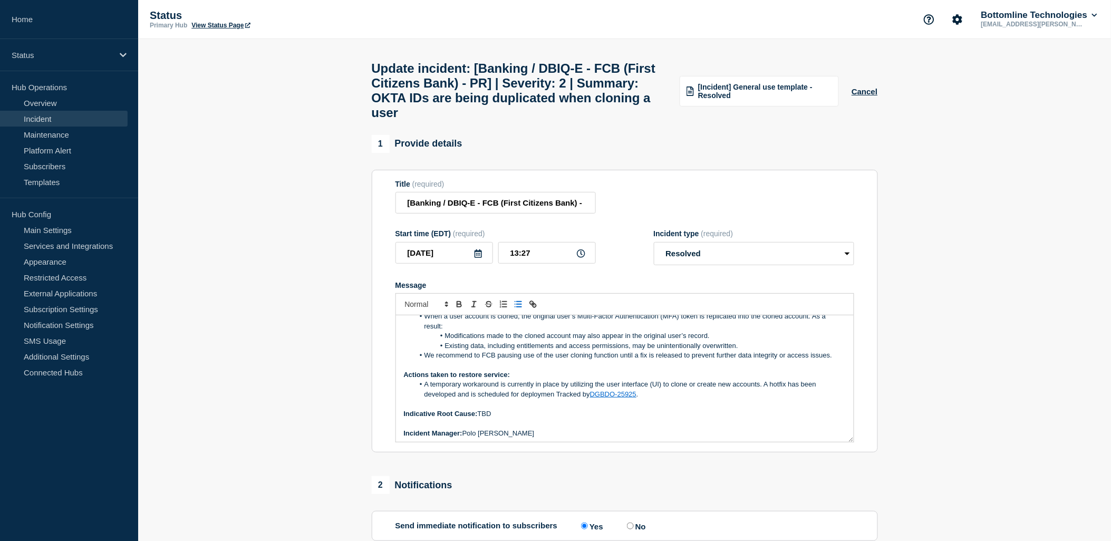
click at [467, 394] on li "A temporary workaround is currently in place by utilizing the user interface (U…" at bounding box center [630, 390] width 432 height 20
click at [544, 399] on li "A workaround is currently in place by utilizing the user interface (UI) to clon…" at bounding box center [630, 390] width 432 height 20
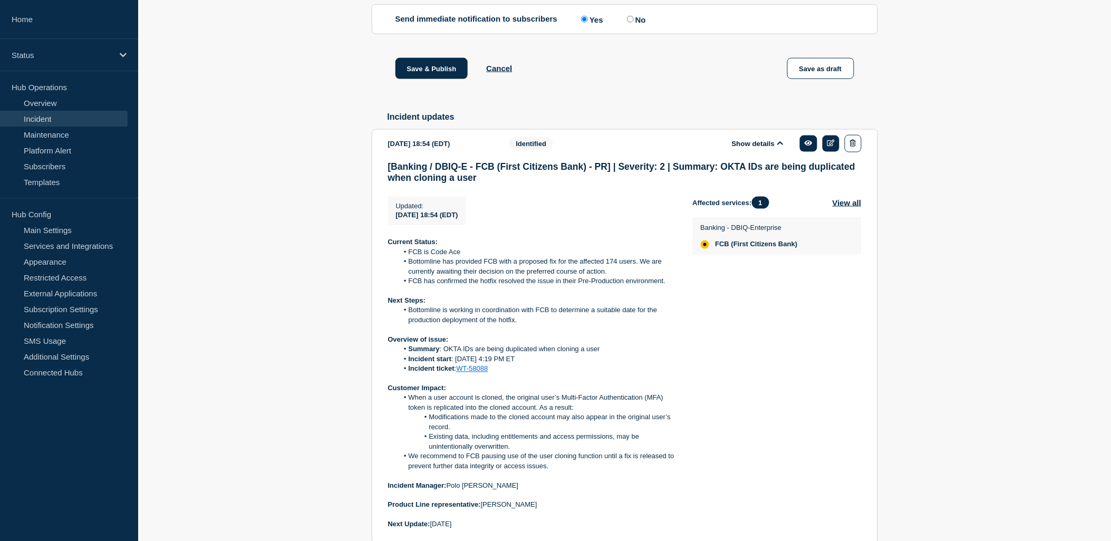
scroll to position [325, 0]
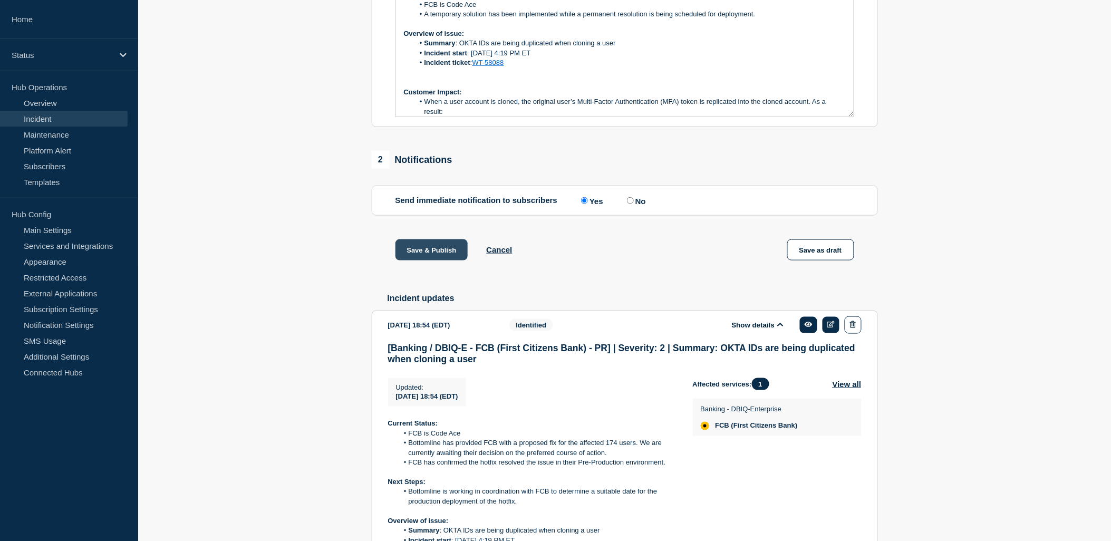
click at [434, 260] on button "Save & Publish" at bounding box center [431, 249] width 73 height 21
